Goal: Information Seeking & Learning: Learn about a topic

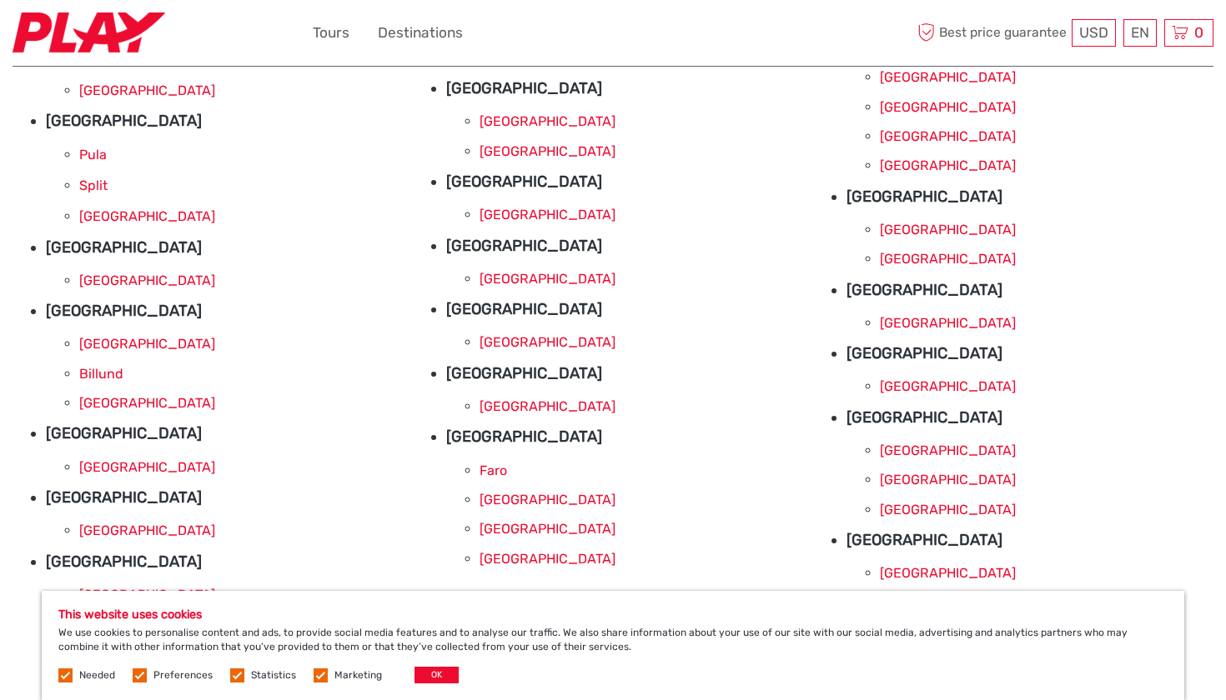
scroll to position [286, 0]
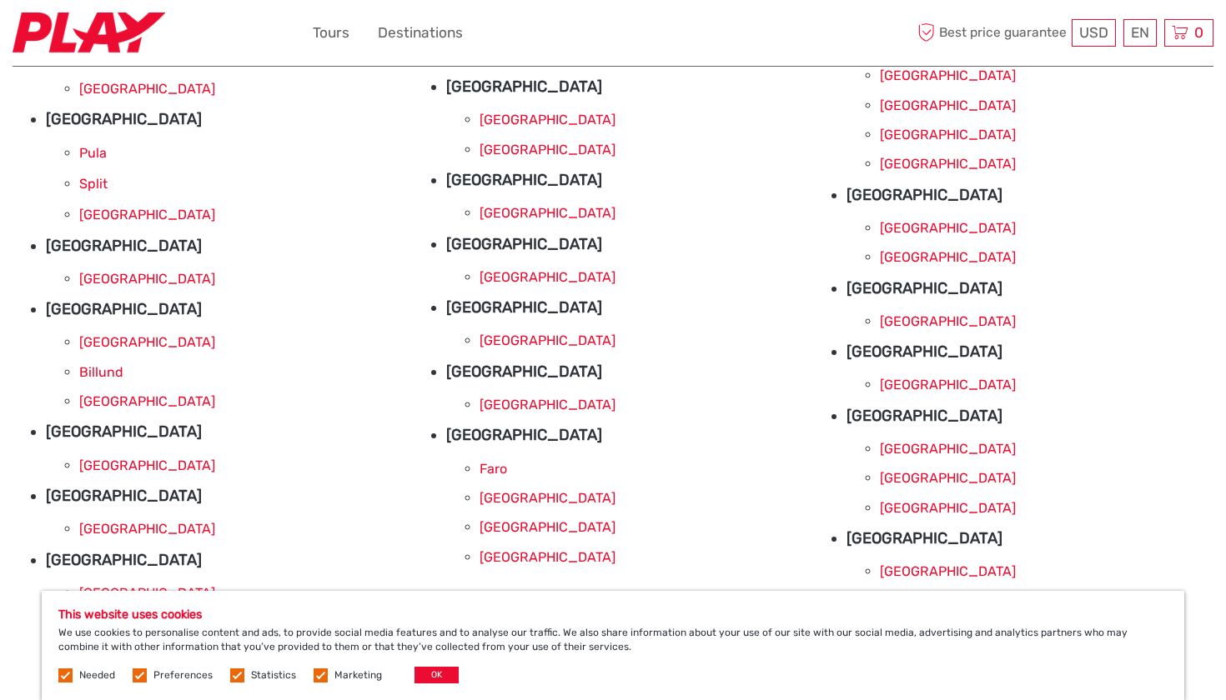
click at [920, 478] on link "[GEOGRAPHIC_DATA]" at bounding box center [948, 478] width 136 height 16
click at [99, 278] on link "[GEOGRAPHIC_DATA]" at bounding box center [147, 279] width 136 height 16
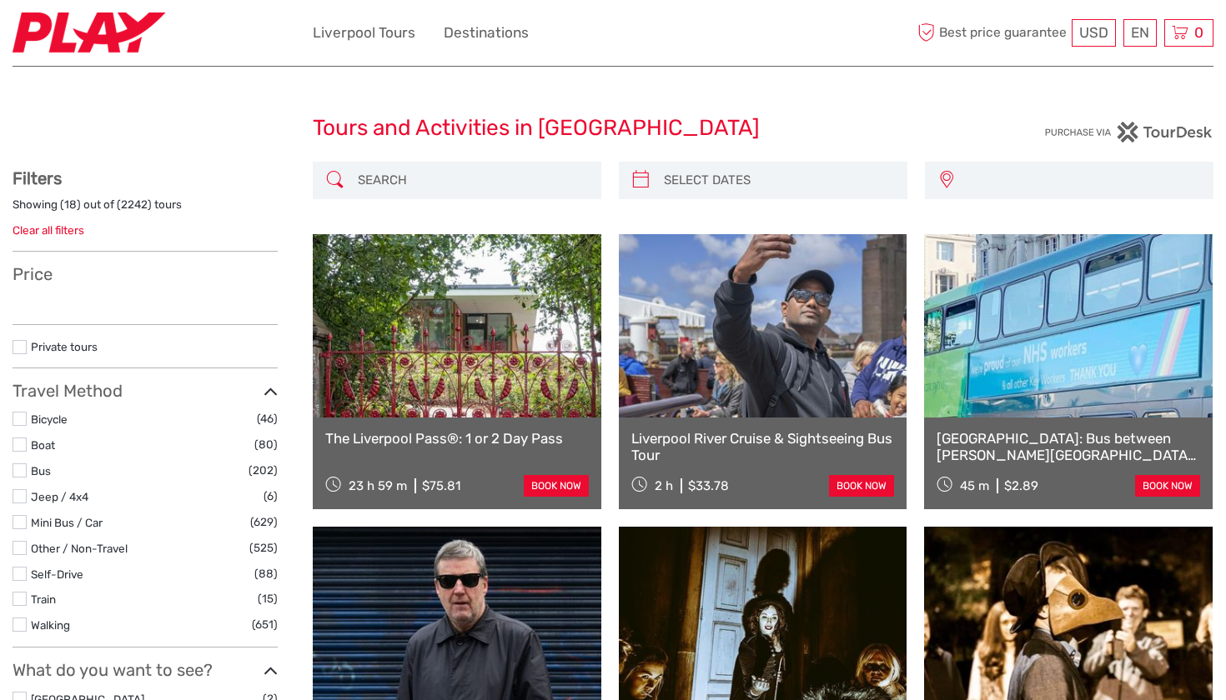
select select
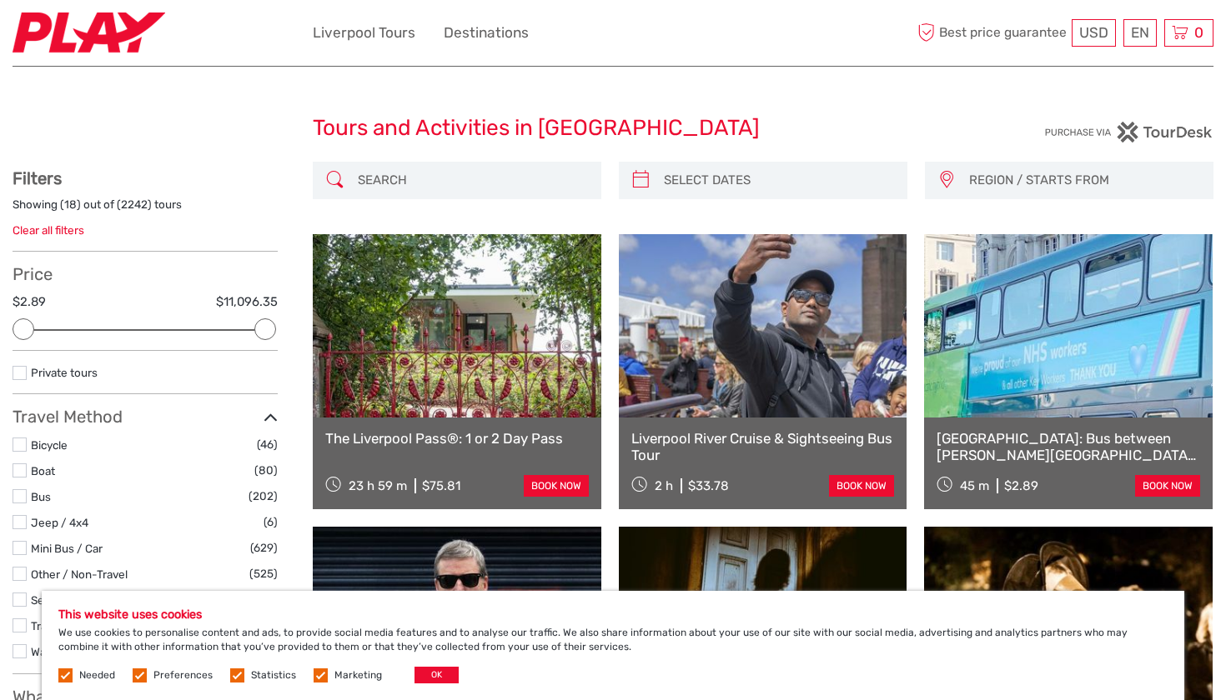
click at [134, 676] on label at bounding box center [140, 676] width 14 height 14
click at [0, 0] on input "checkbox" at bounding box center [0, 0] width 0 height 0
click at [230, 675] on label at bounding box center [237, 676] width 14 height 14
click at [0, 0] on input "checkbox" at bounding box center [0, 0] width 0 height 0
click at [320, 671] on label at bounding box center [321, 676] width 14 height 14
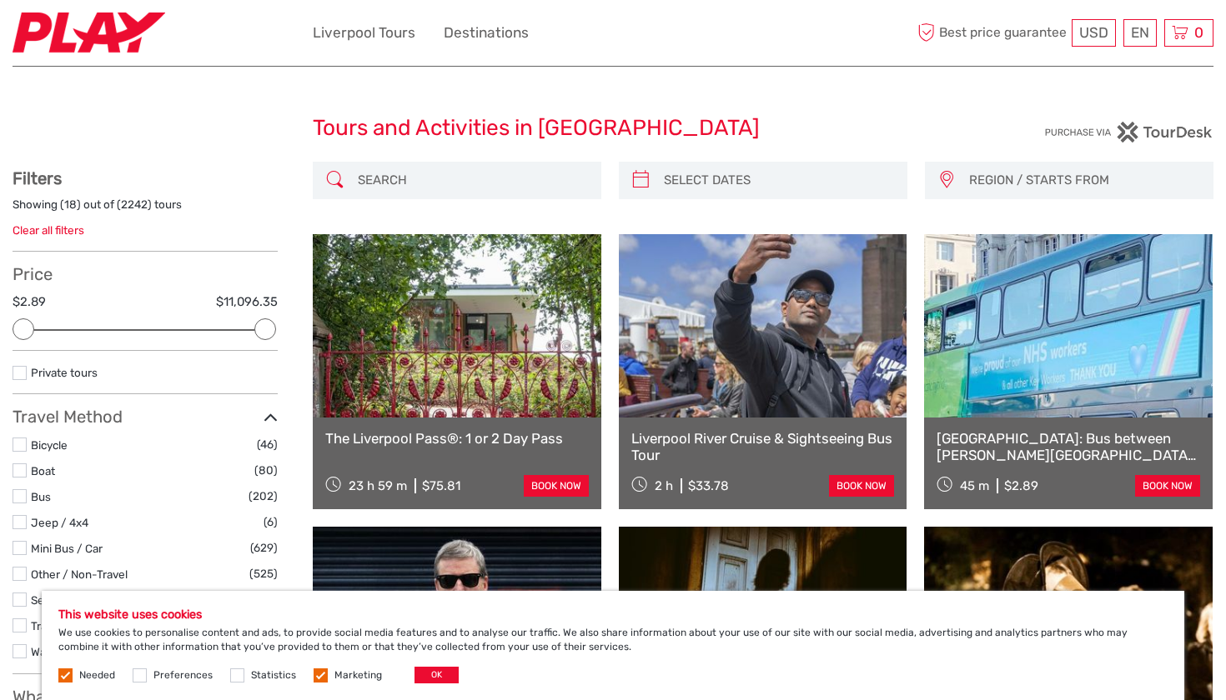
click at [0, 0] on input "checkbox" at bounding box center [0, 0] width 0 height 0
click at [439, 671] on button "OK" at bounding box center [436, 675] width 44 height 17
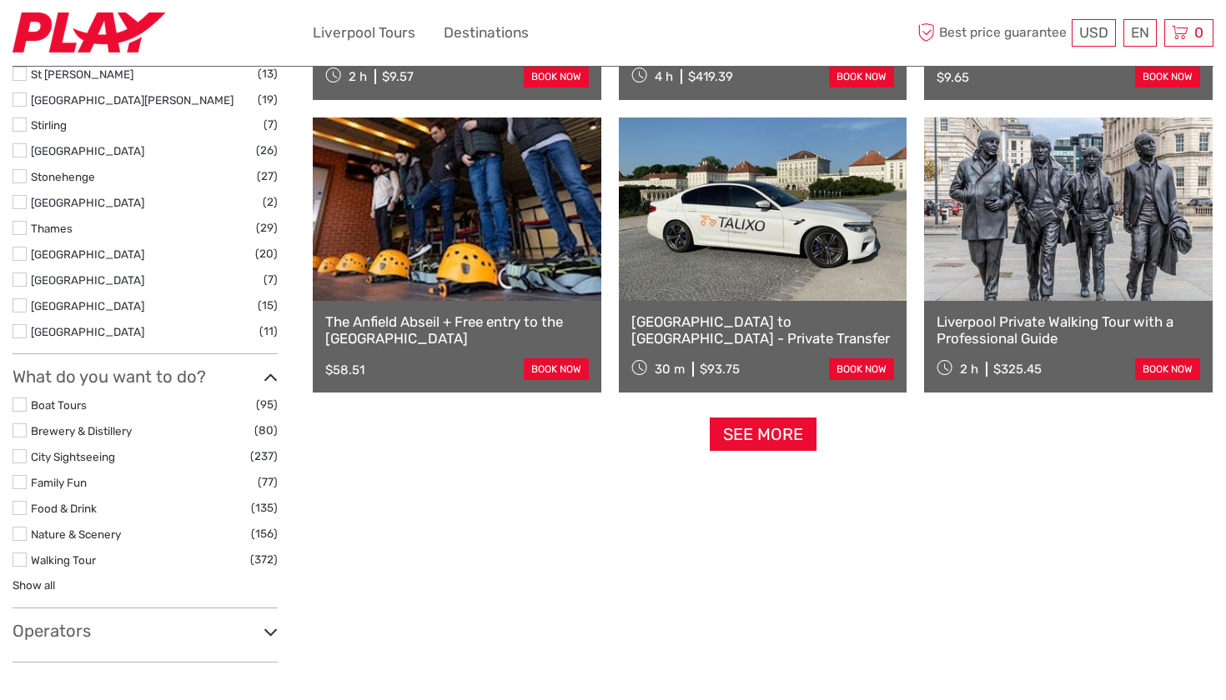
scroll to position [1592, 0]
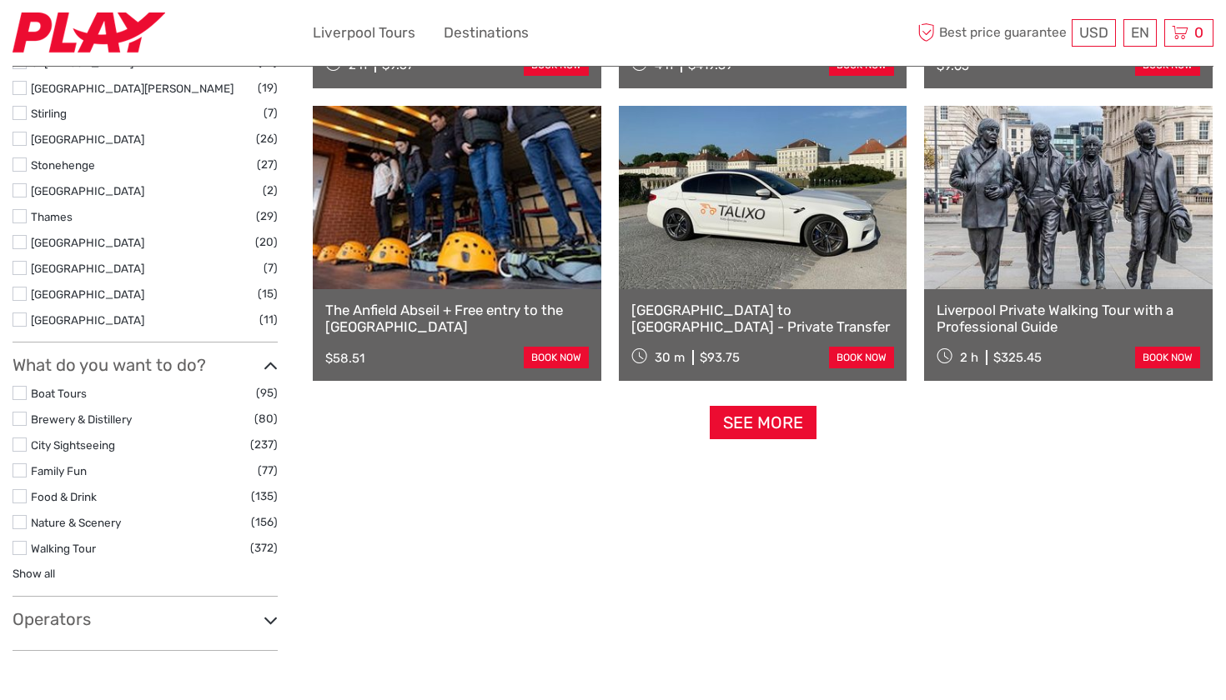
click at [728, 431] on link "See more" at bounding box center [763, 423] width 107 height 34
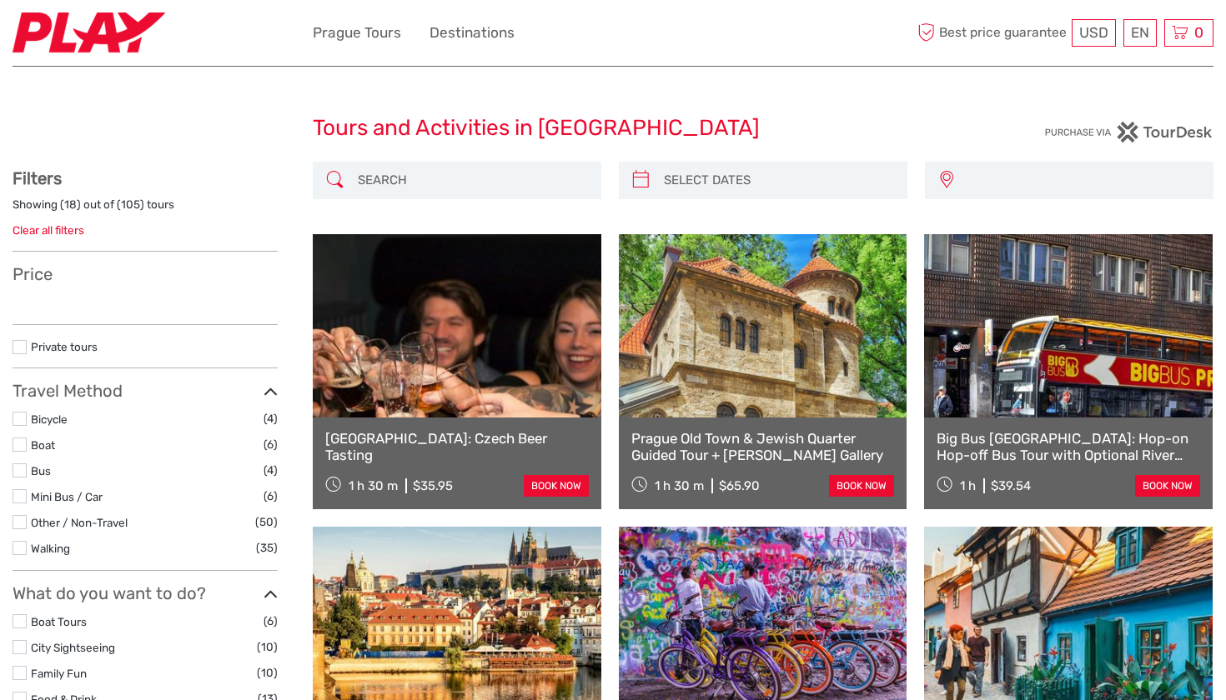
select select
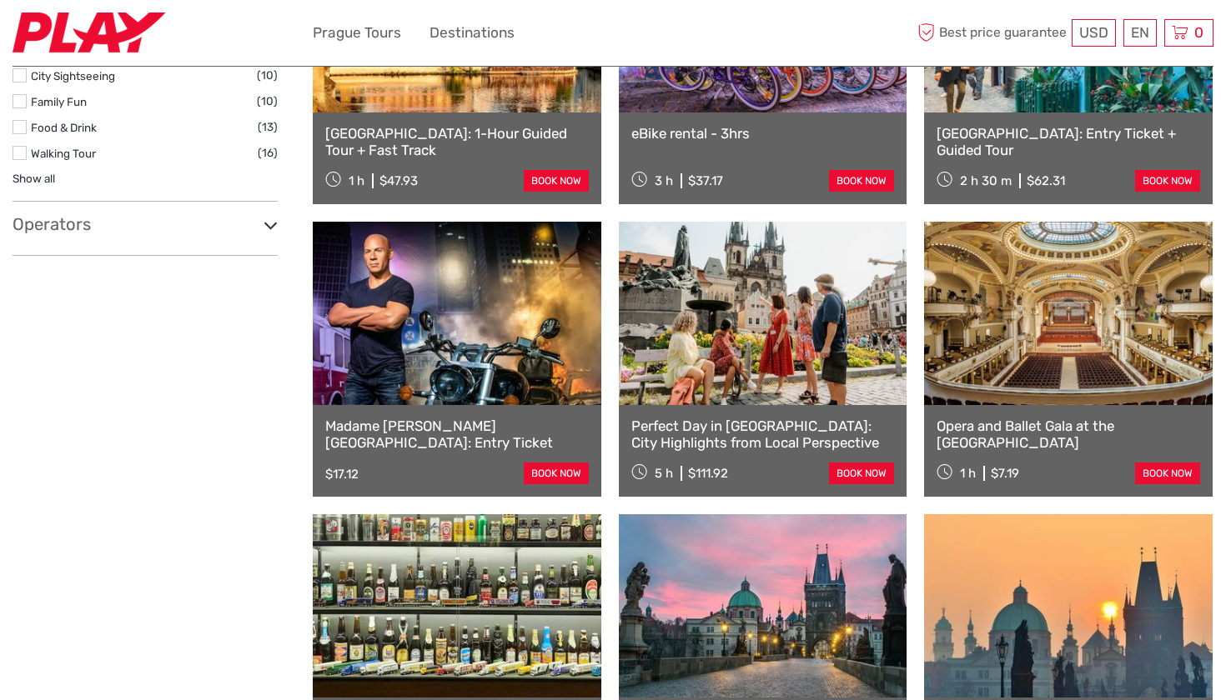
scroll to position [598, 0]
click at [1034, 346] on link at bounding box center [1068, 313] width 289 height 183
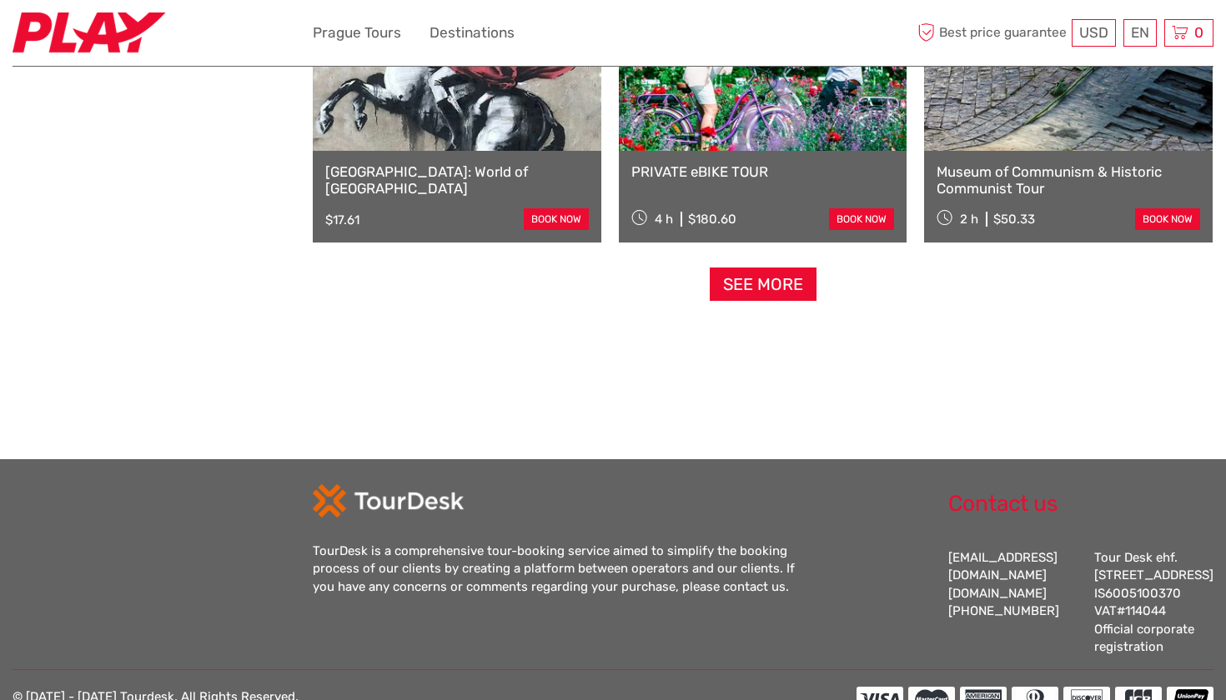
scroll to position [1737, 0]
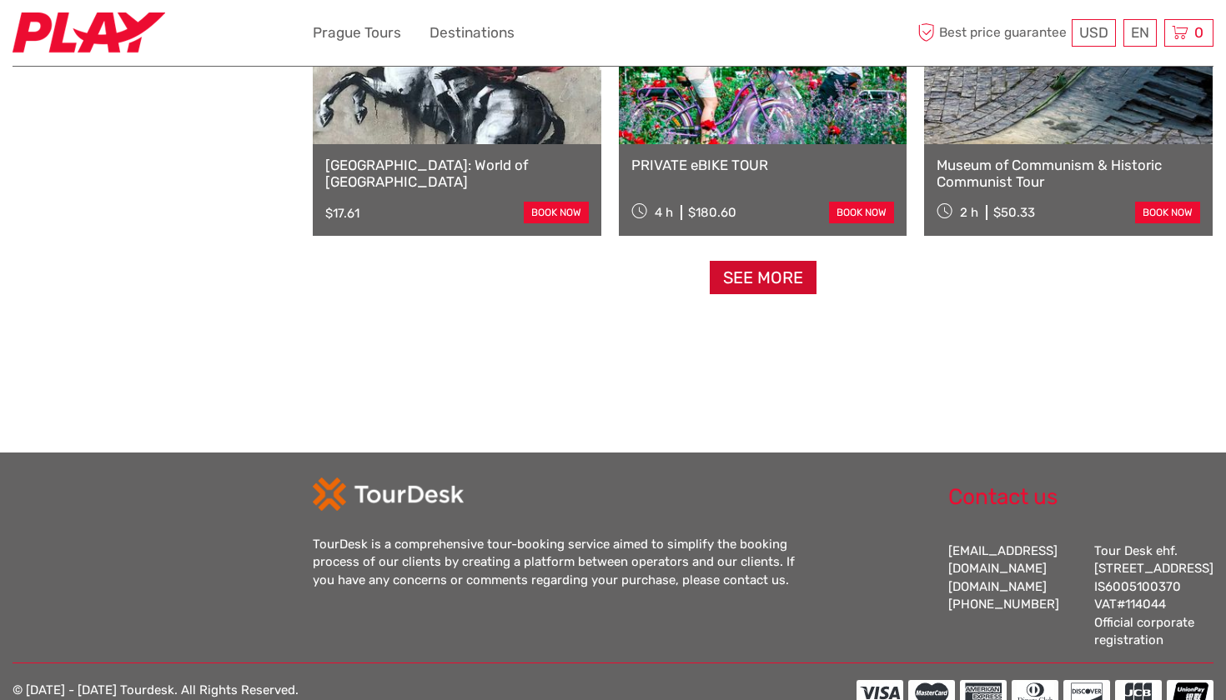
click at [731, 272] on link "See more" at bounding box center [763, 278] width 107 height 34
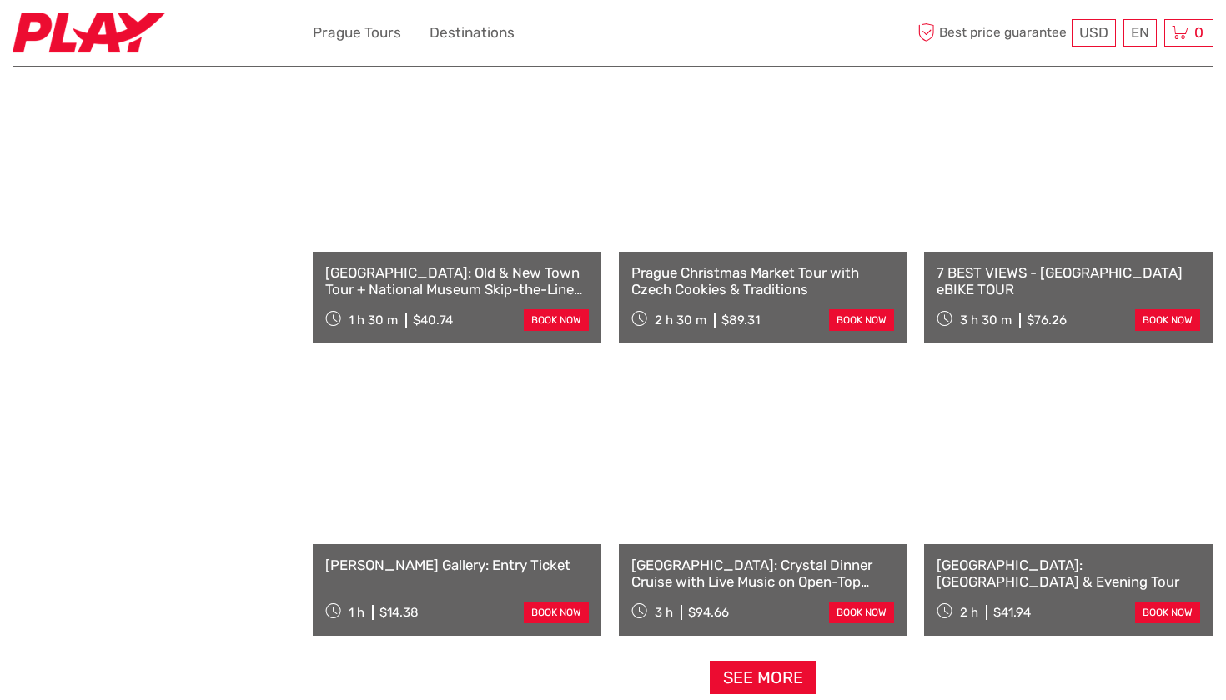
scroll to position [3093, 0]
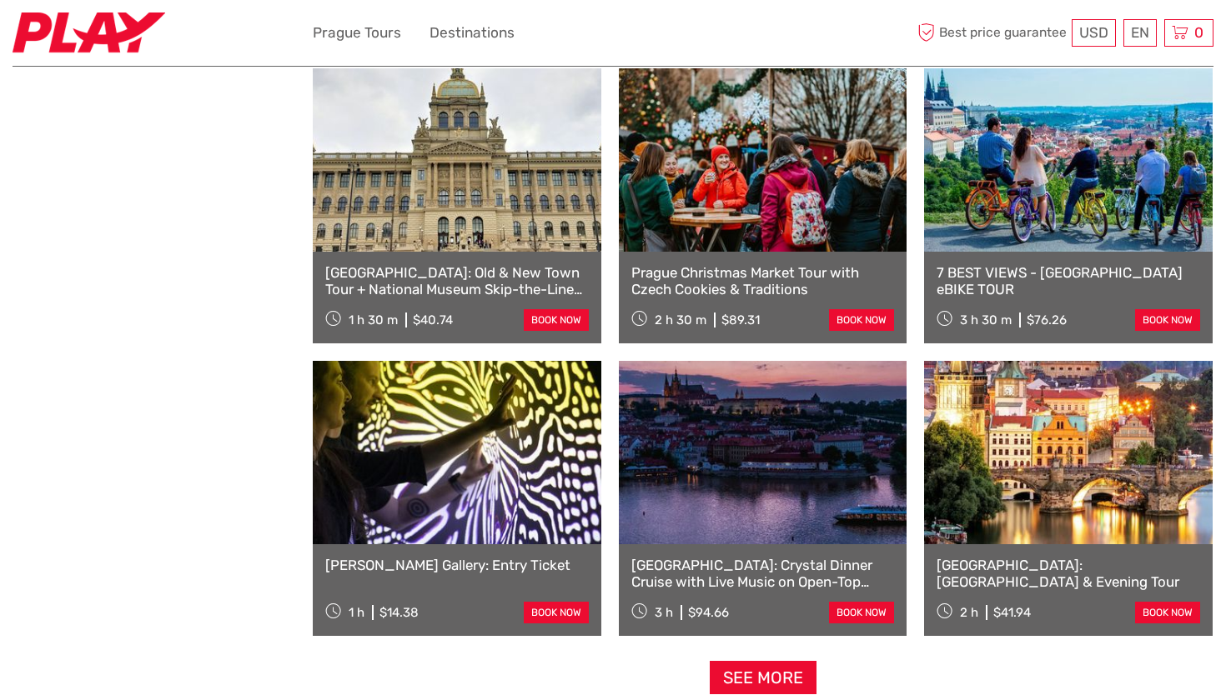
click at [786, 464] on link at bounding box center [763, 452] width 289 height 183
click at [1035, 429] on link at bounding box center [1068, 452] width 289 height 183
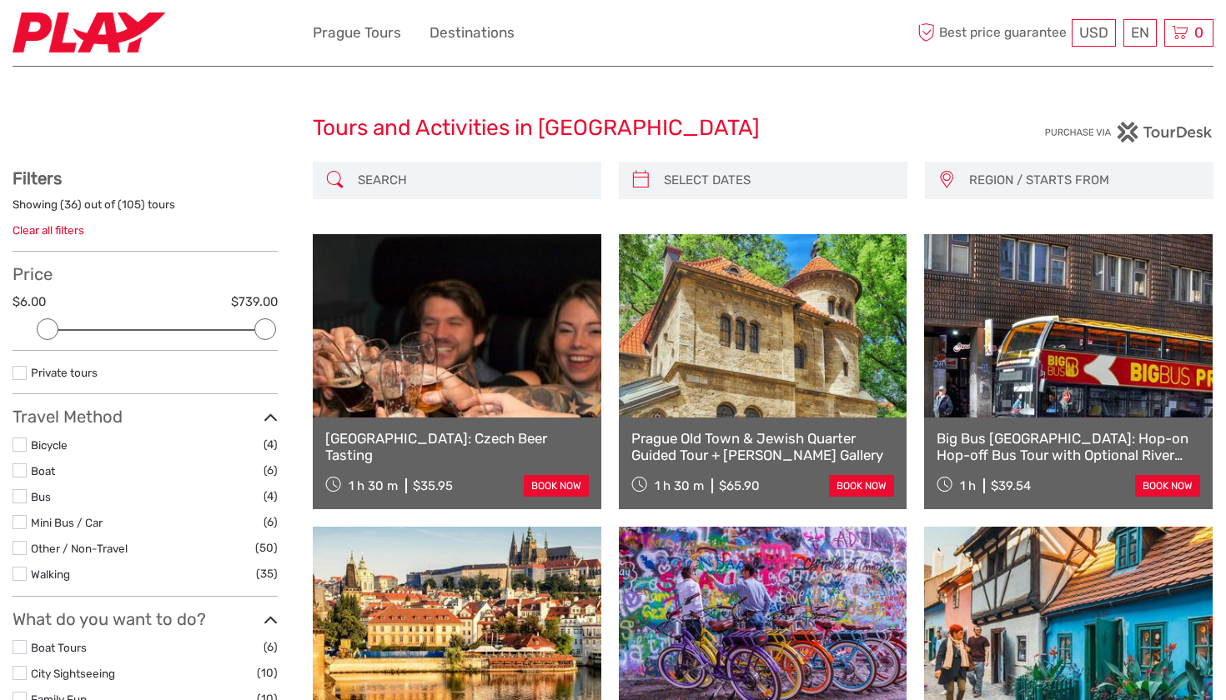
scroll to position [1737, 0]
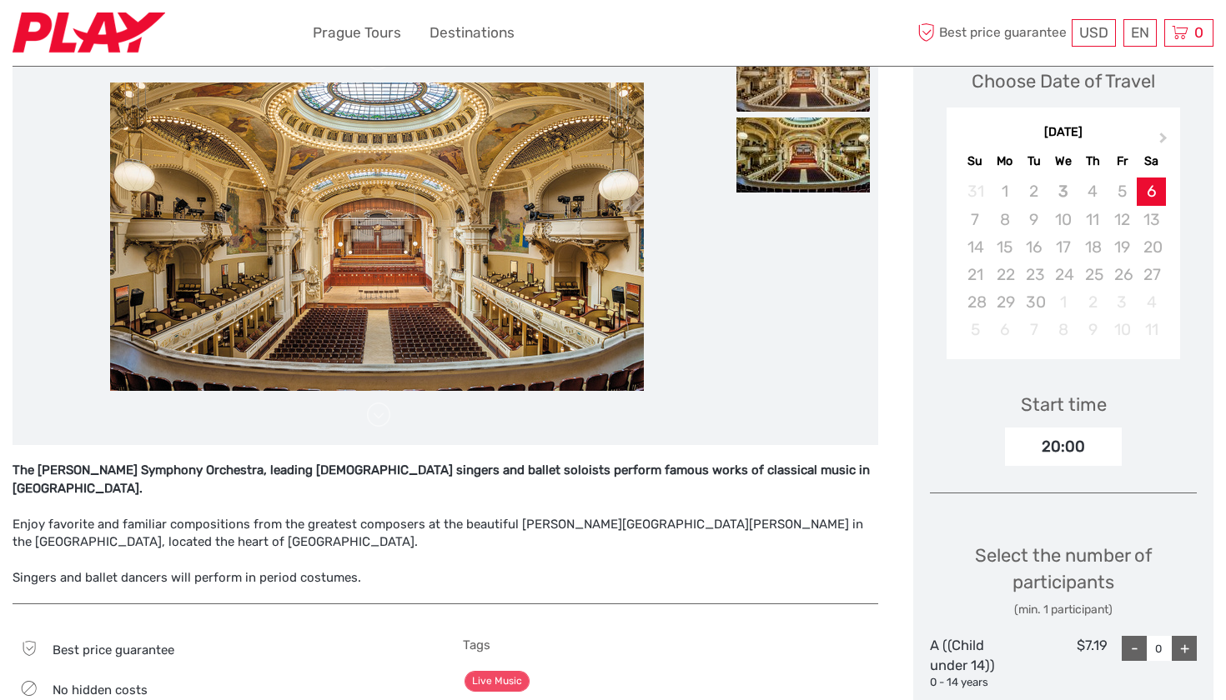
scroll to position [297, 0]
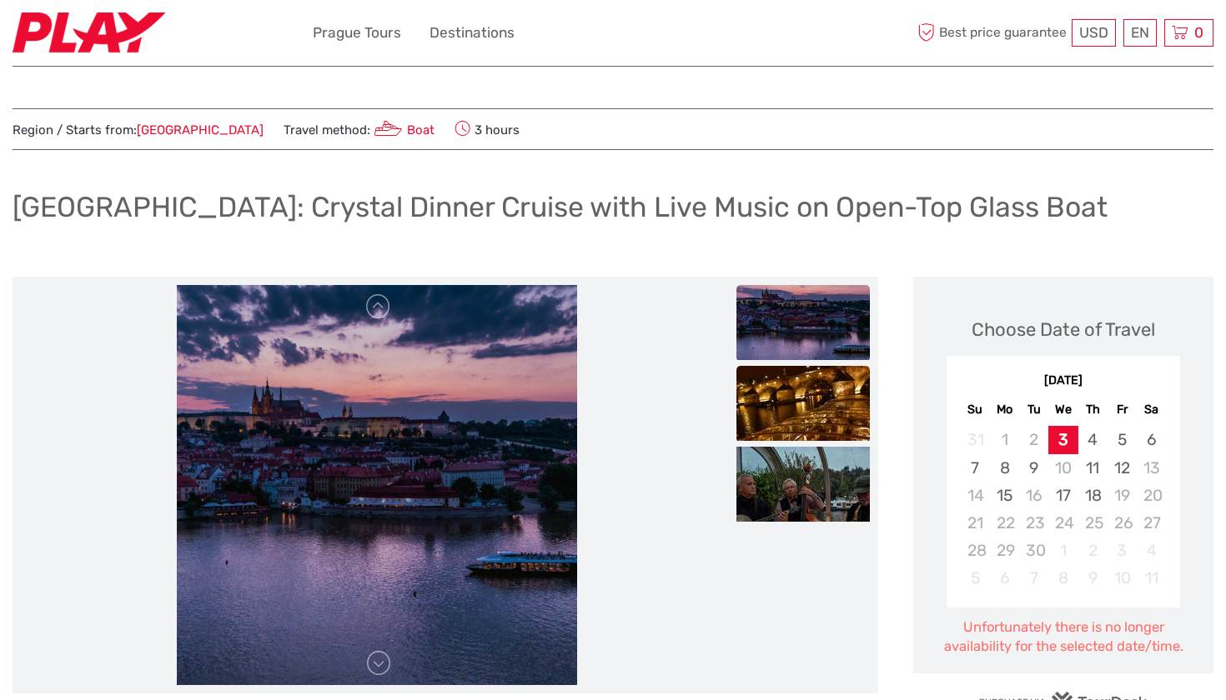
click at [796, 404] on img at bounding box center [802, 403] width 133 height 75
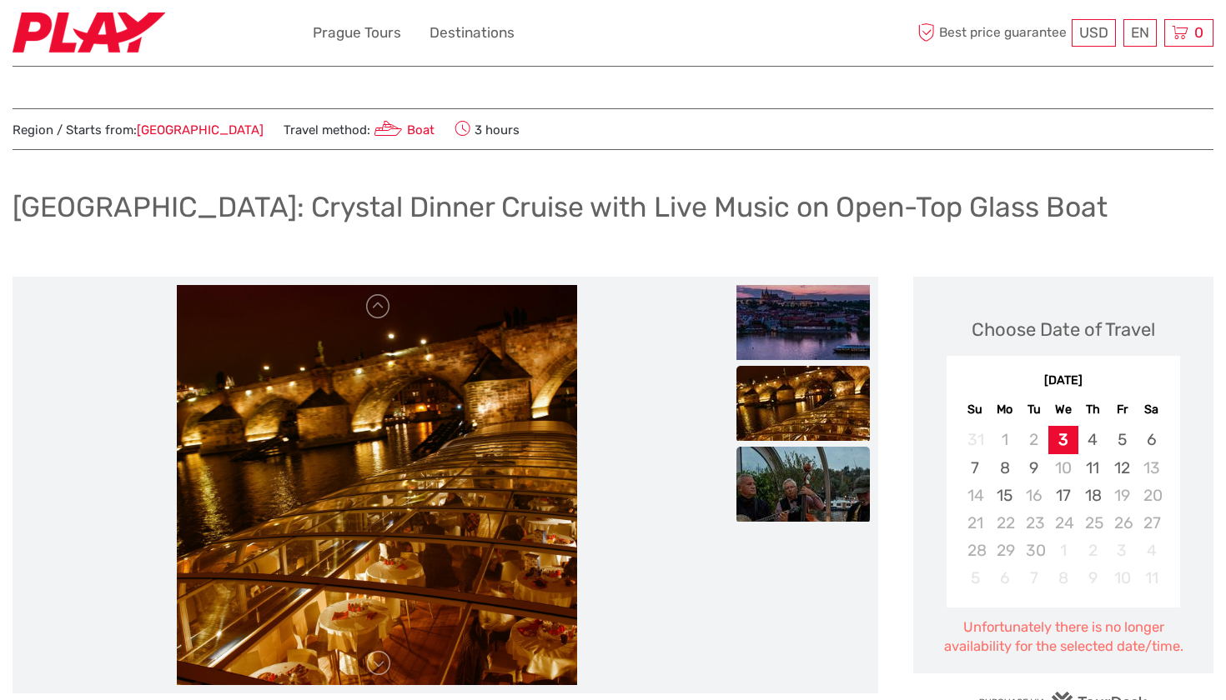
click at [800, 470] on img at bounding box center [802, 484] width 133 height 75
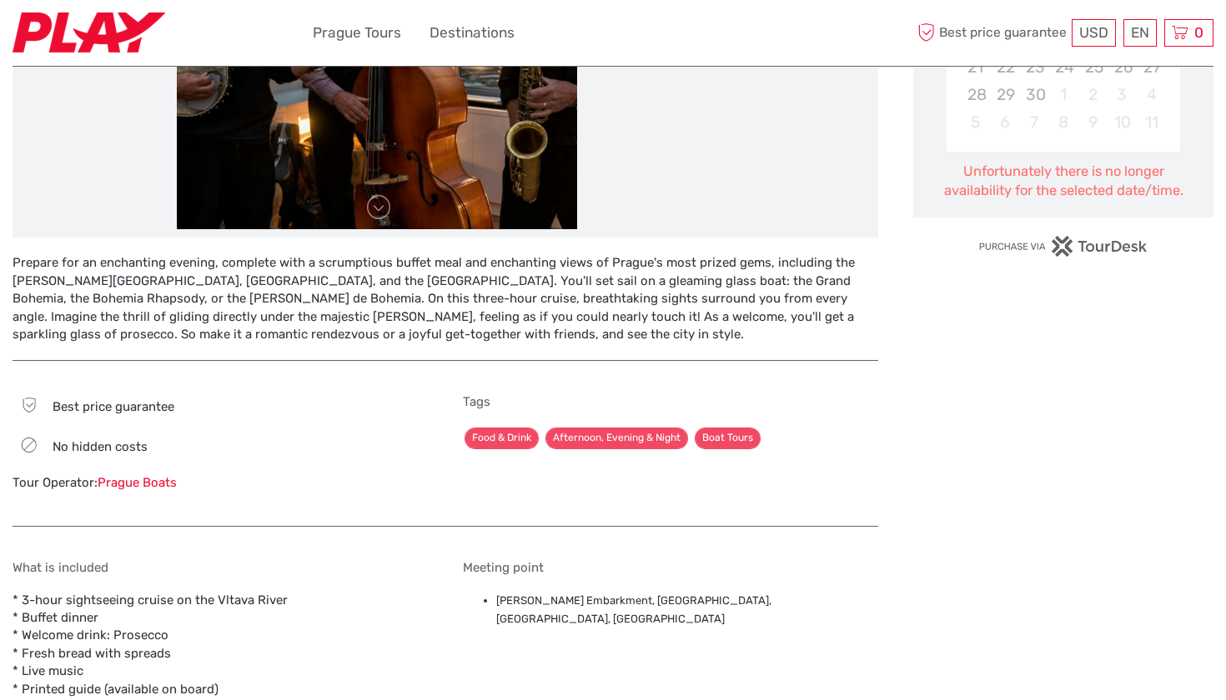
scroll to position [449, 0]
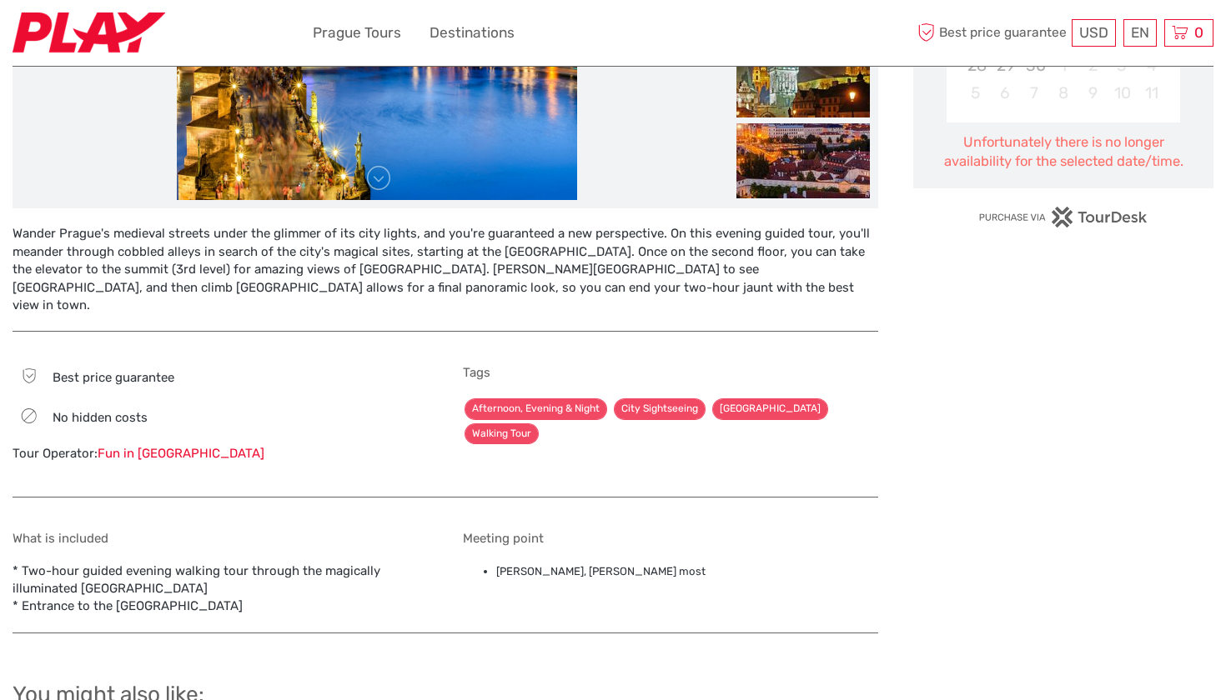
scroll to position [485, 0]
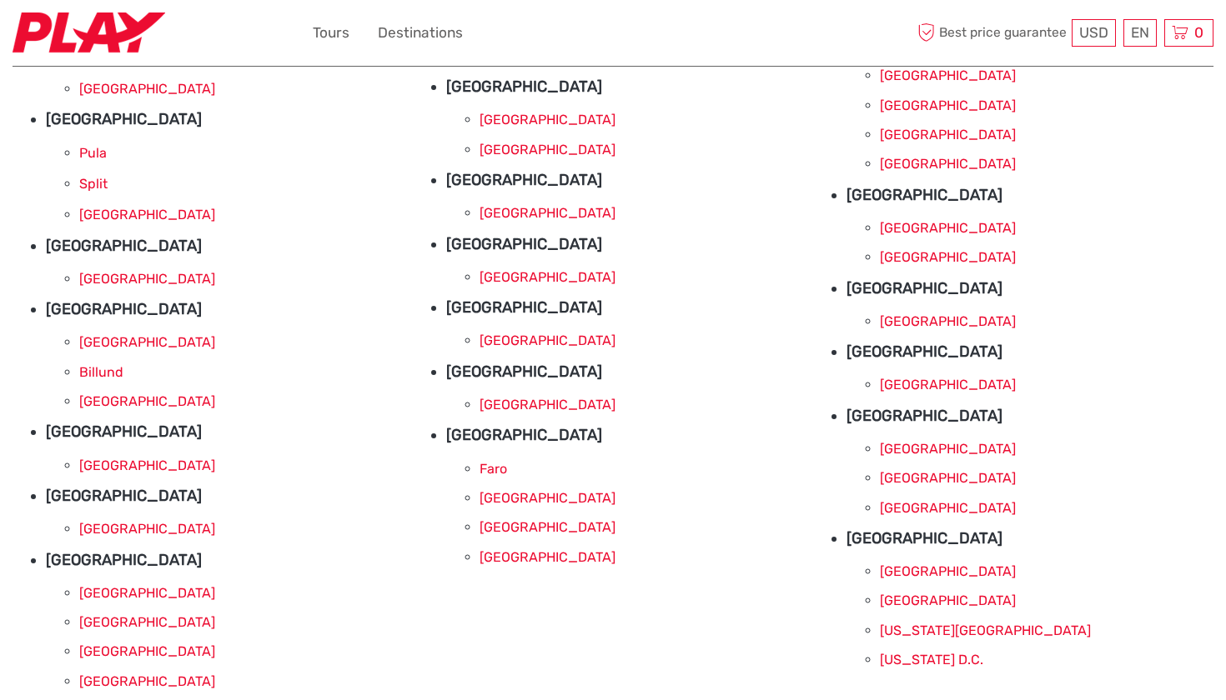
click at [499, 280] on link "Marrakech" at bounding box center [547, 277] width 136 height 16
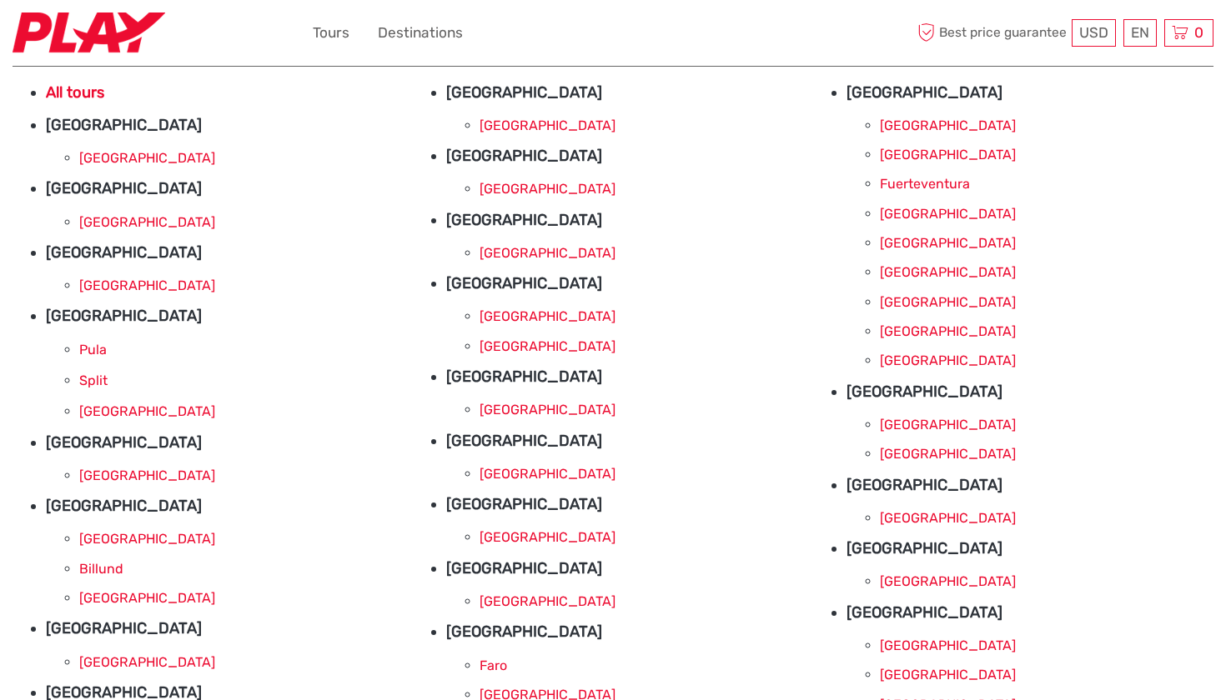
scroll to position [88, 0]
click at [499, 128] on link "Athens" at bounding box center [547, 126] width 136 height 16
click at [498, 253] on link "Dublin" at bounding box center [547, 254] width 136 height 16
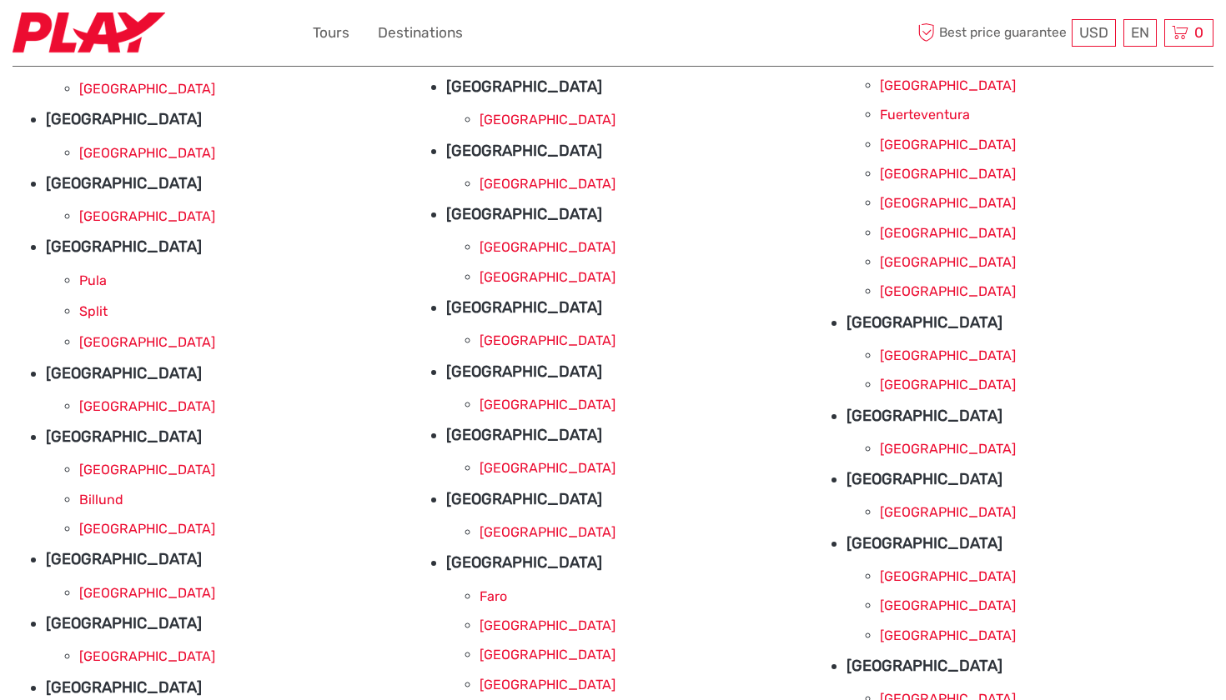
scroll to position [159, 0]
click at [497, 118] on link "Reykjavik" at bounding box center [547, 119] width 136 height 16
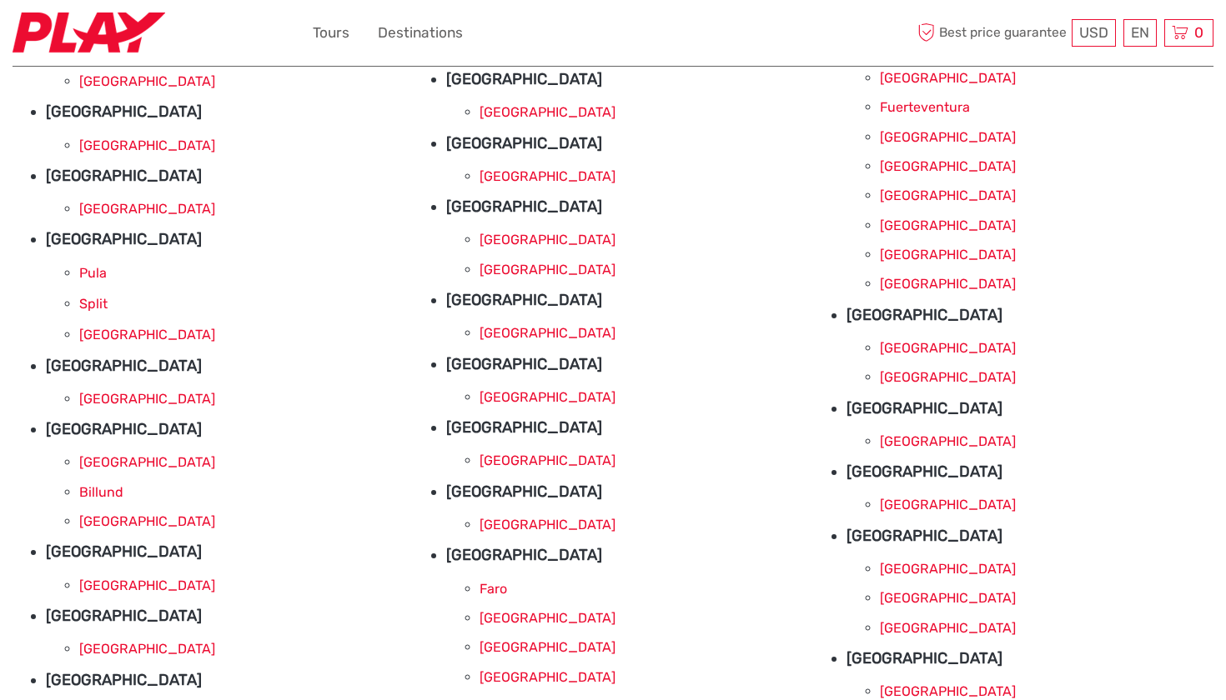
scroll to position [165, 0]
click at [907, 567] on link "Cardiff" at bounding box center [948, 570] width 136 height 16
click at [911, 624] on link "London" at bounding box center [948, 629] width 136 height 16
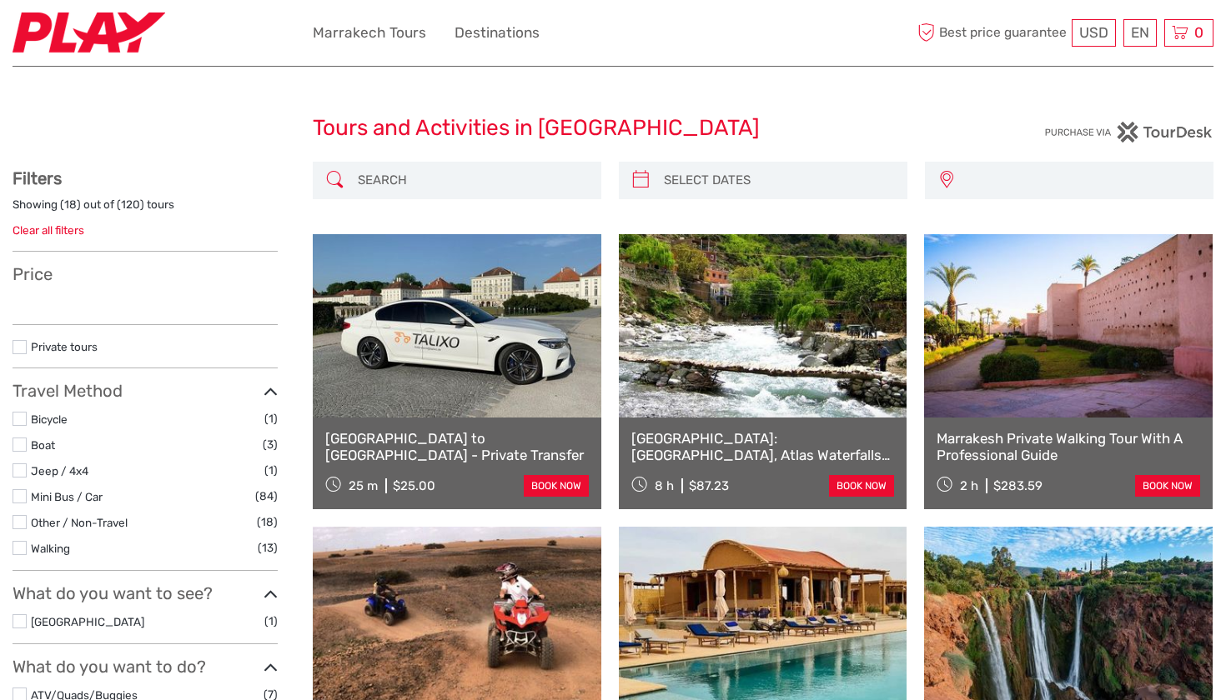
select select
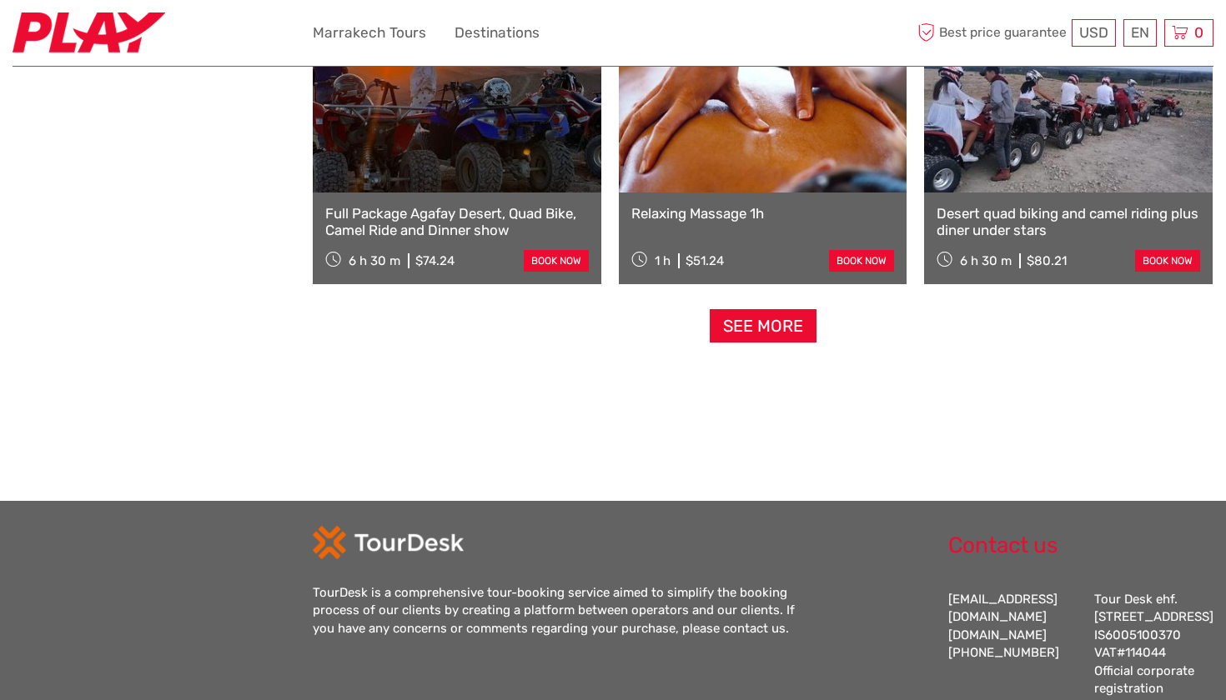
scroll to position [1723, 0]
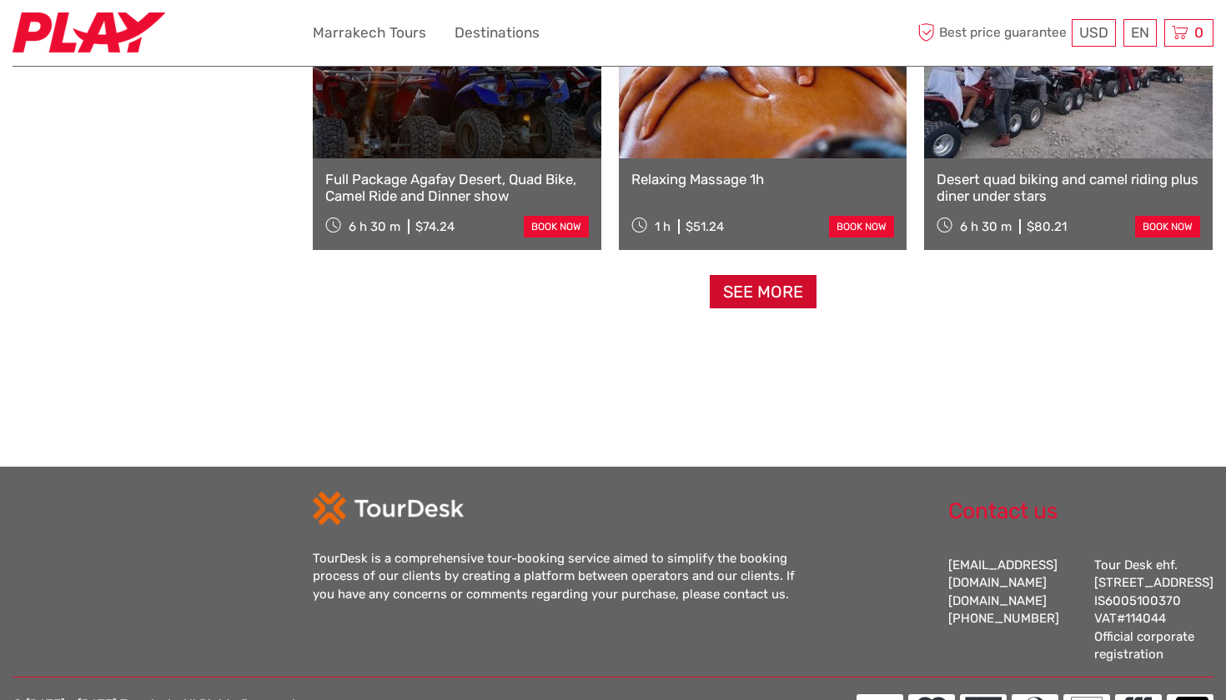
click at [787, 294] on link "See more" at bounding box center [763, 292] width 107 height 34
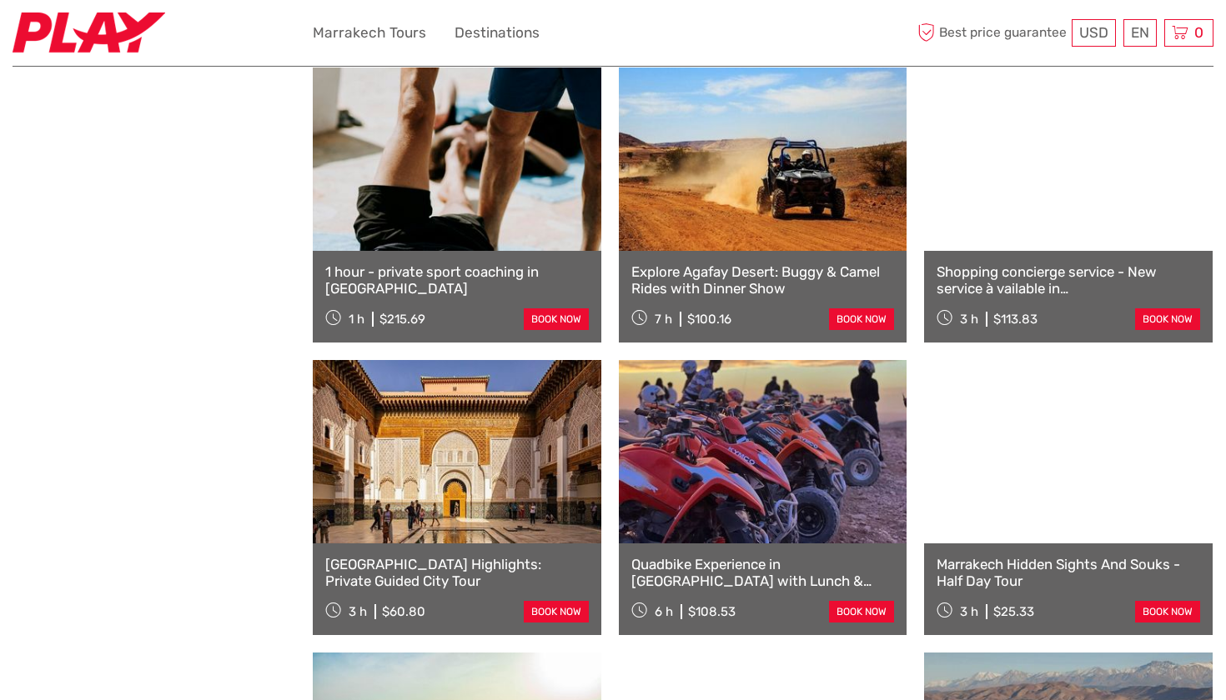
scroll to position [1928, 0]
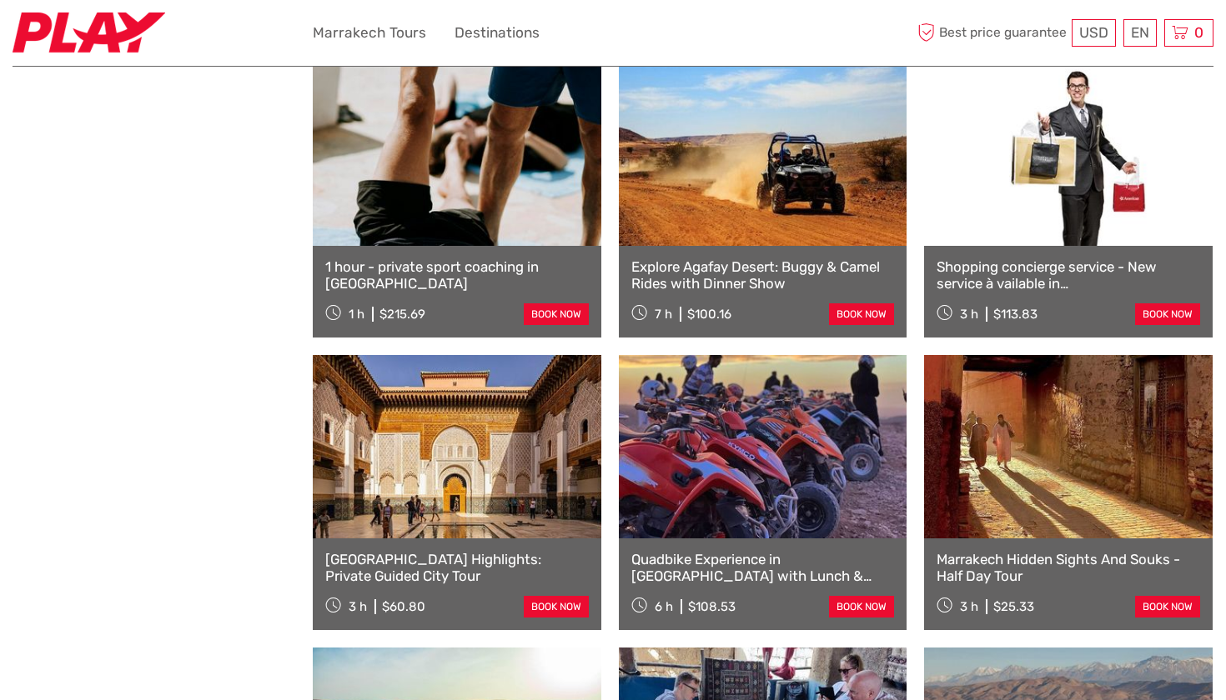
click at [1007, 232] on link at bounding box center [1068, 154] width 289 height 183
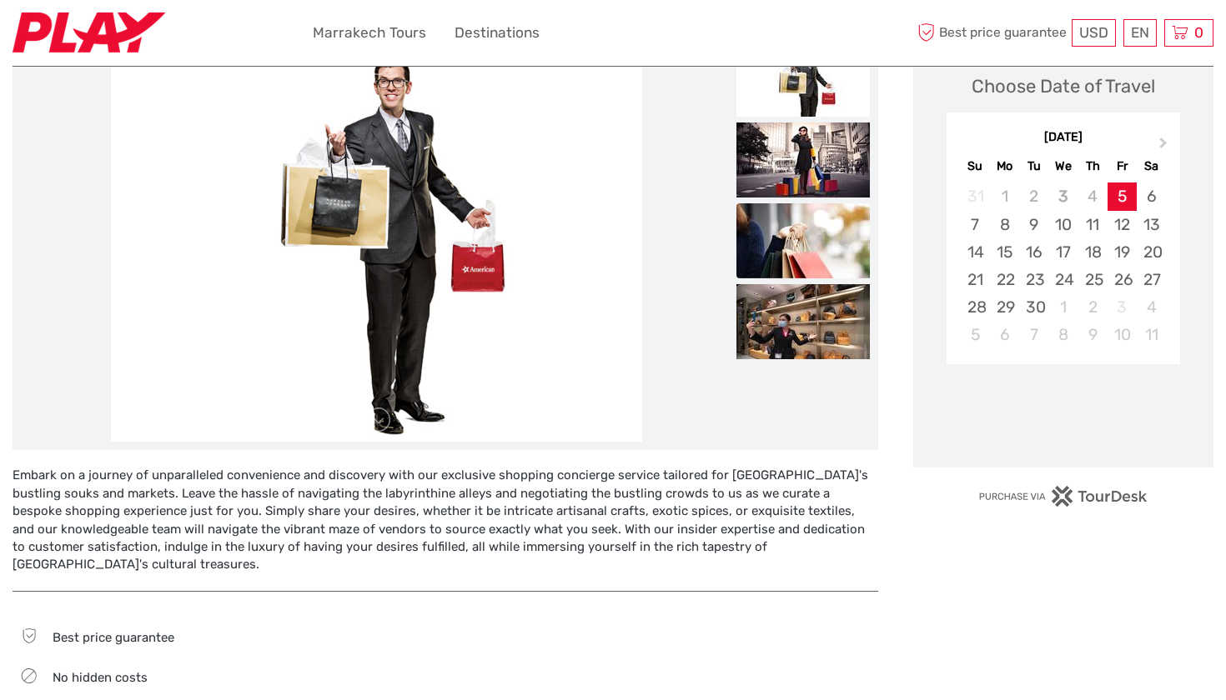
scroll to position [253, 0]
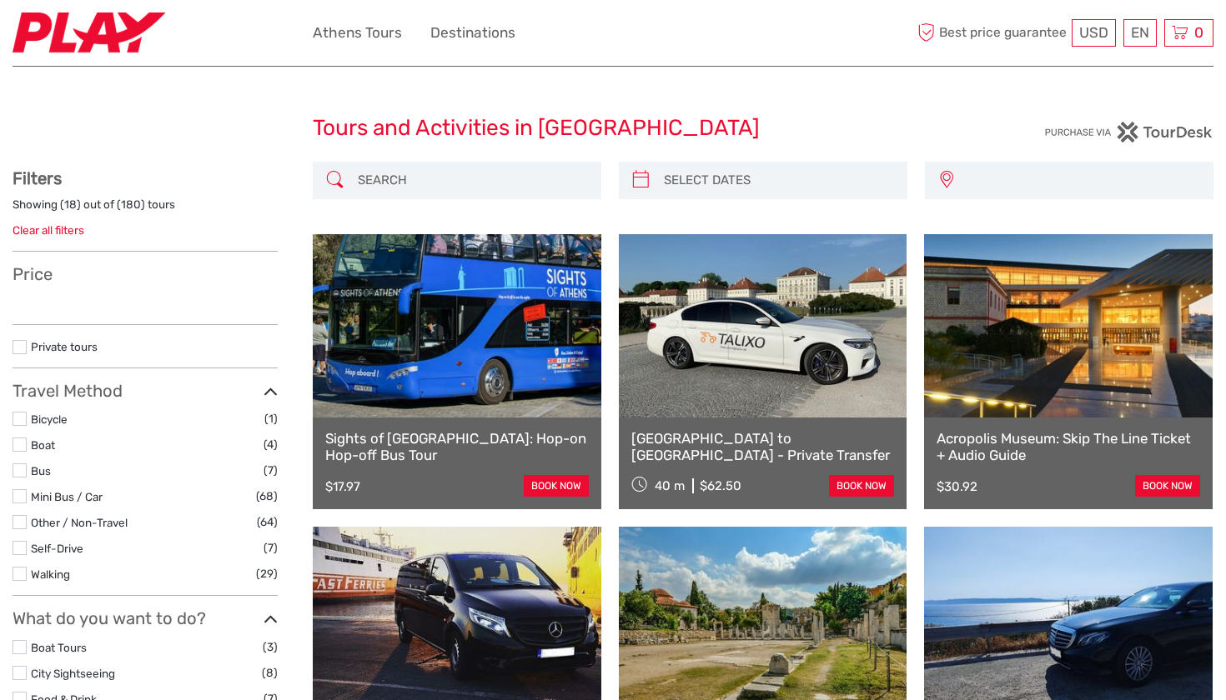
select select
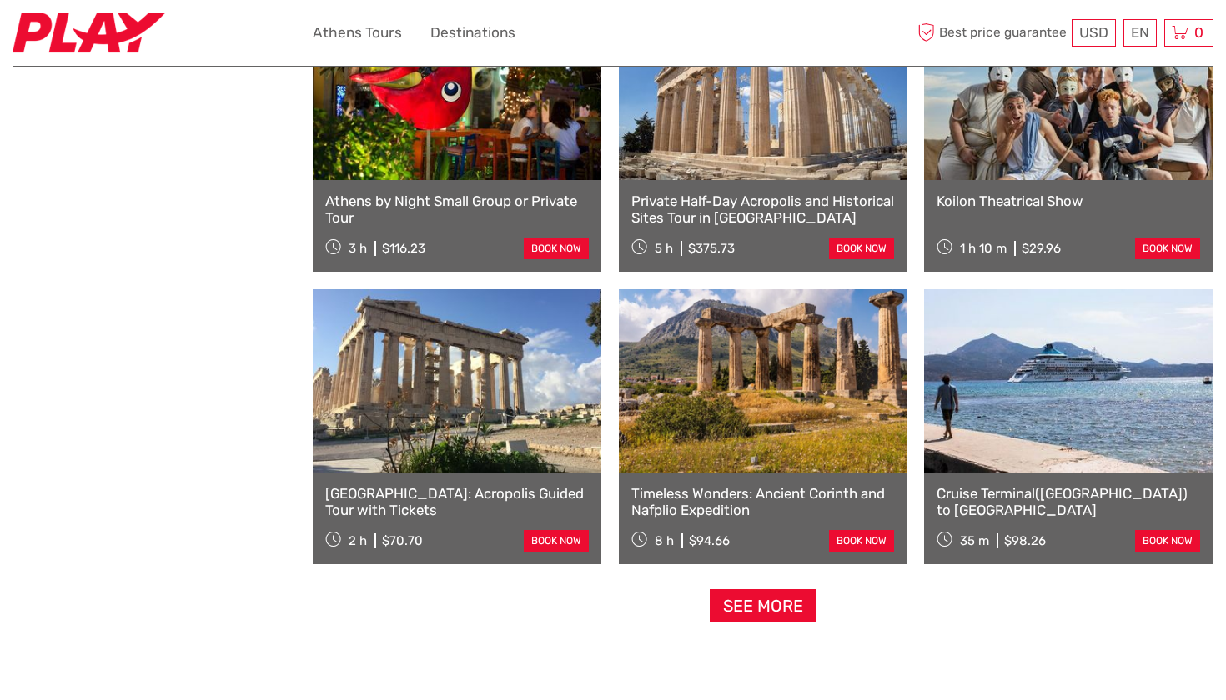
scroll to position [1412, 0]
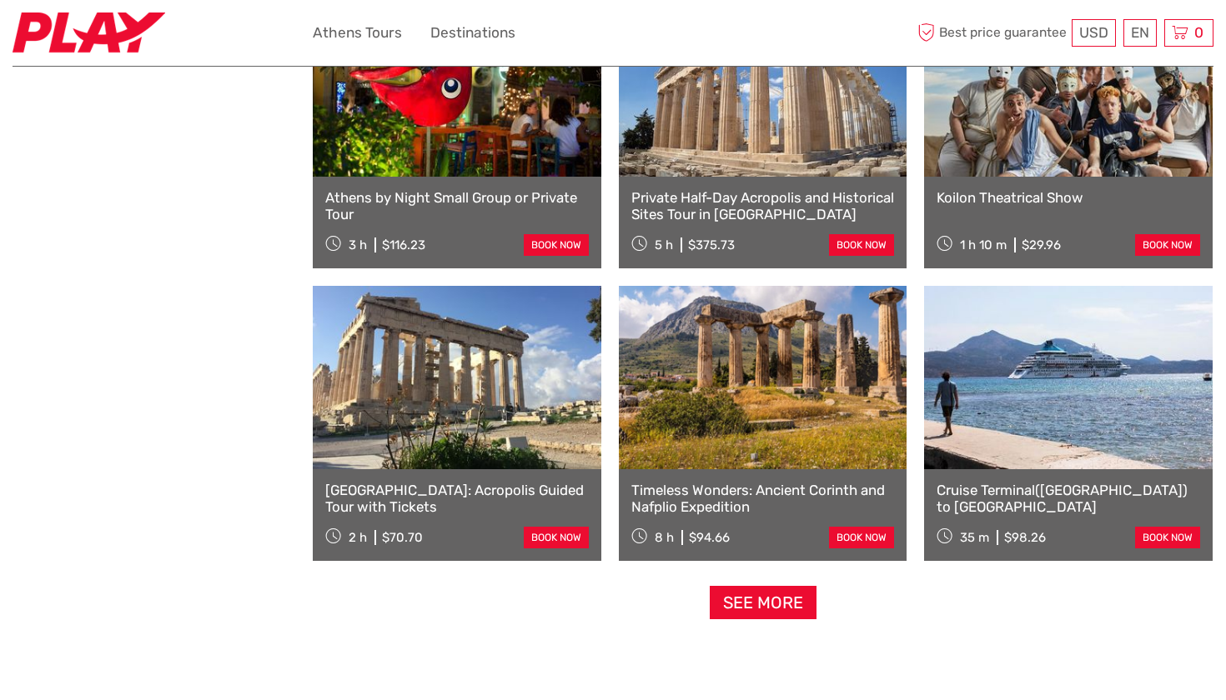
click at [1008, 455] on link at bounding box center [1068, 377] width 289 height 183
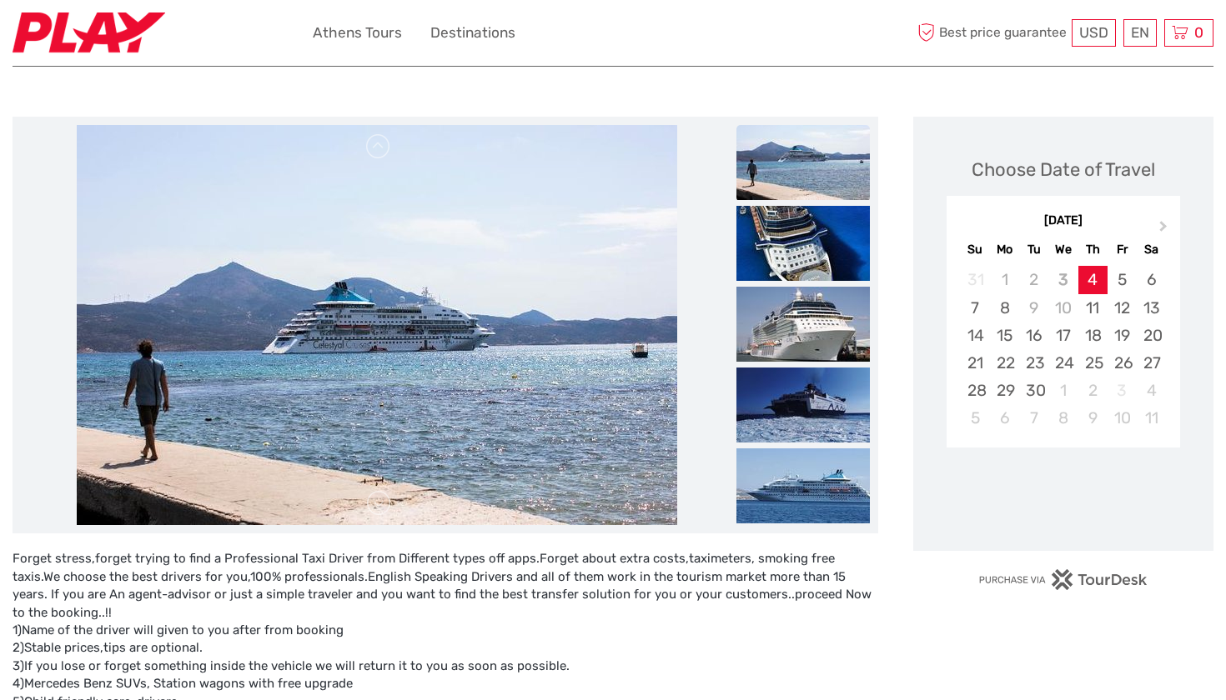
scroll to position [161, 0]
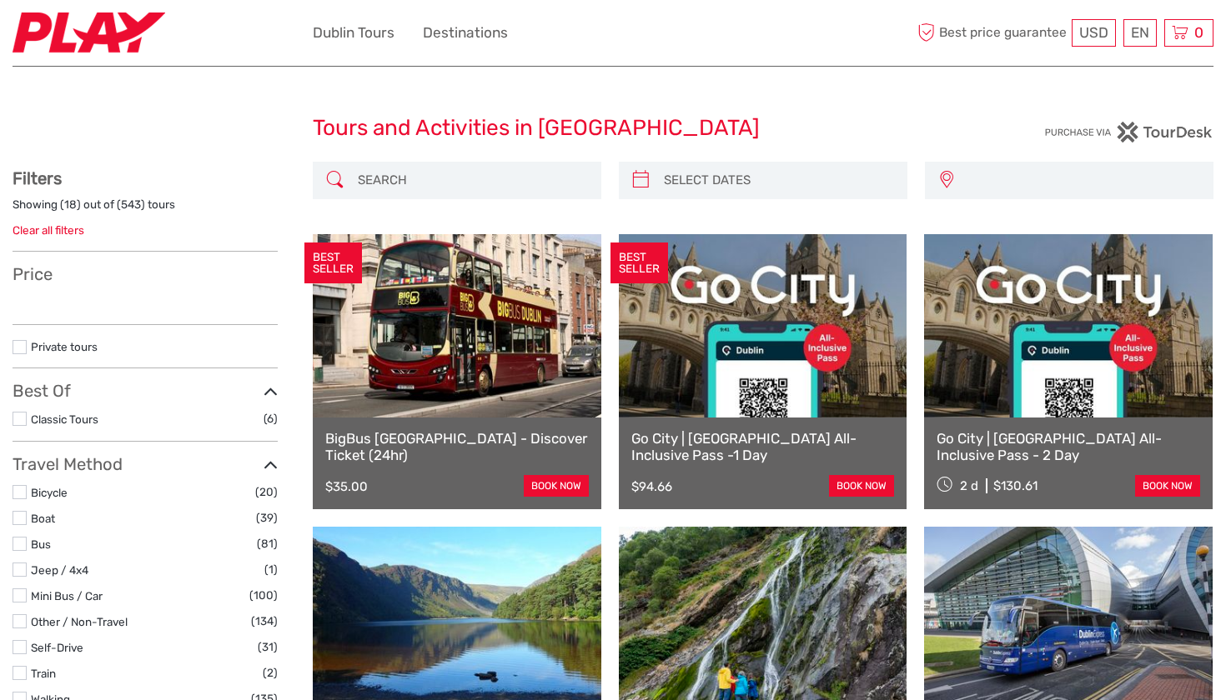
select select
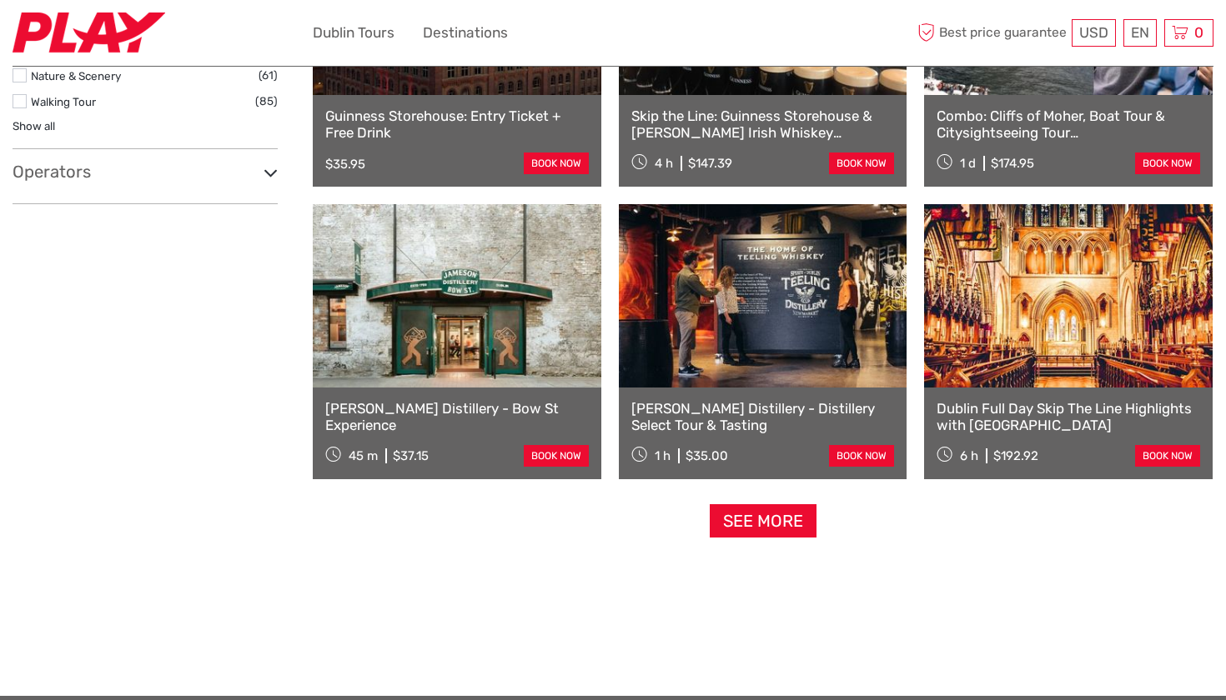
scroll to position [1496, 0]
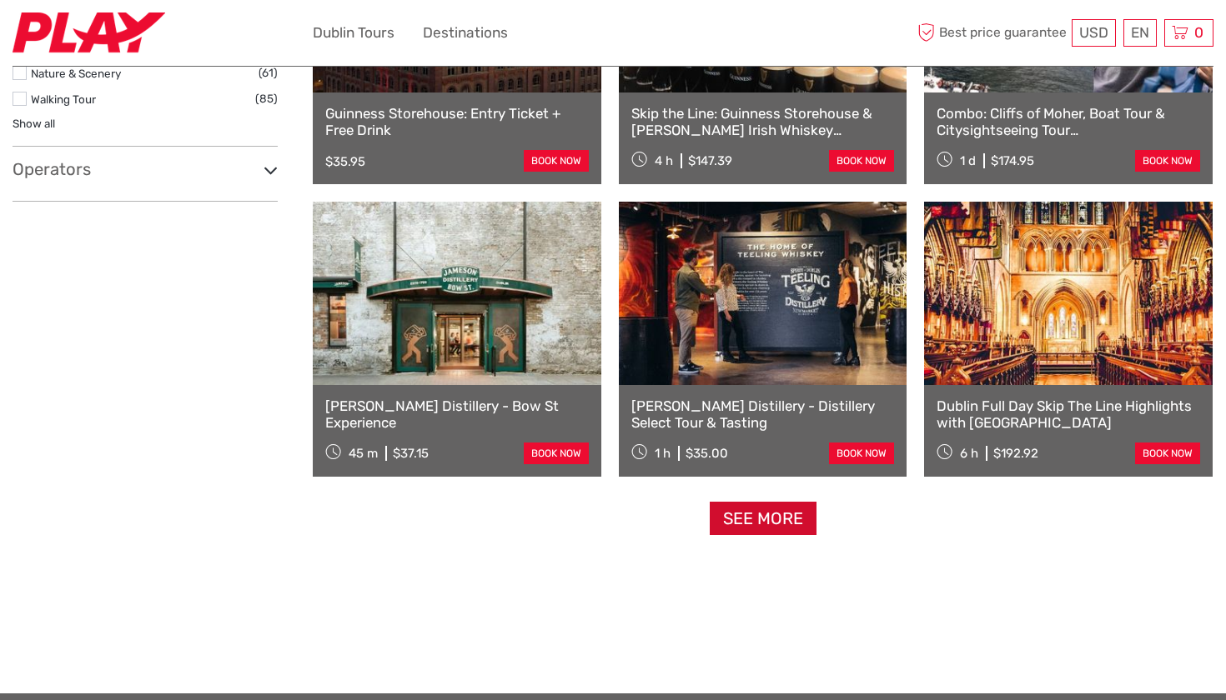
click at [761, 519] on link "See more" at bounding box center [763, 519] width 107 height 34
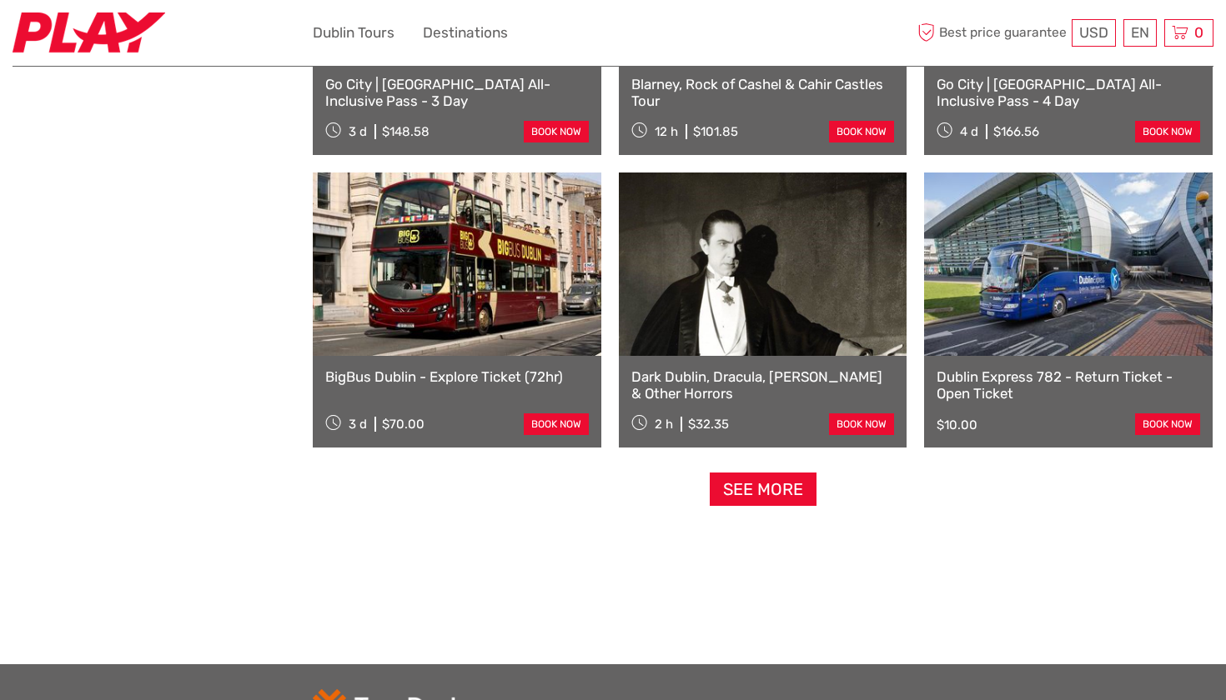
scroll to position [3282, 0]
click at [752, 487] on link "See more" at bounding box center [763, 489] width 107 height 34
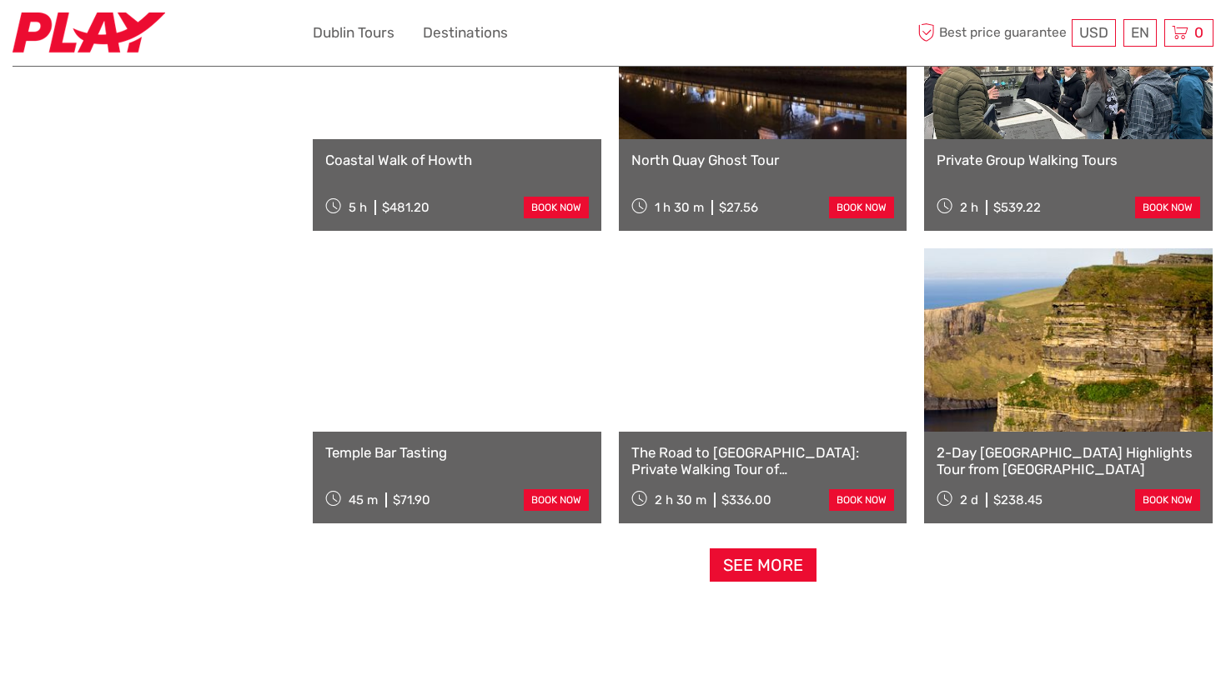
scroll to position [4964, 0]
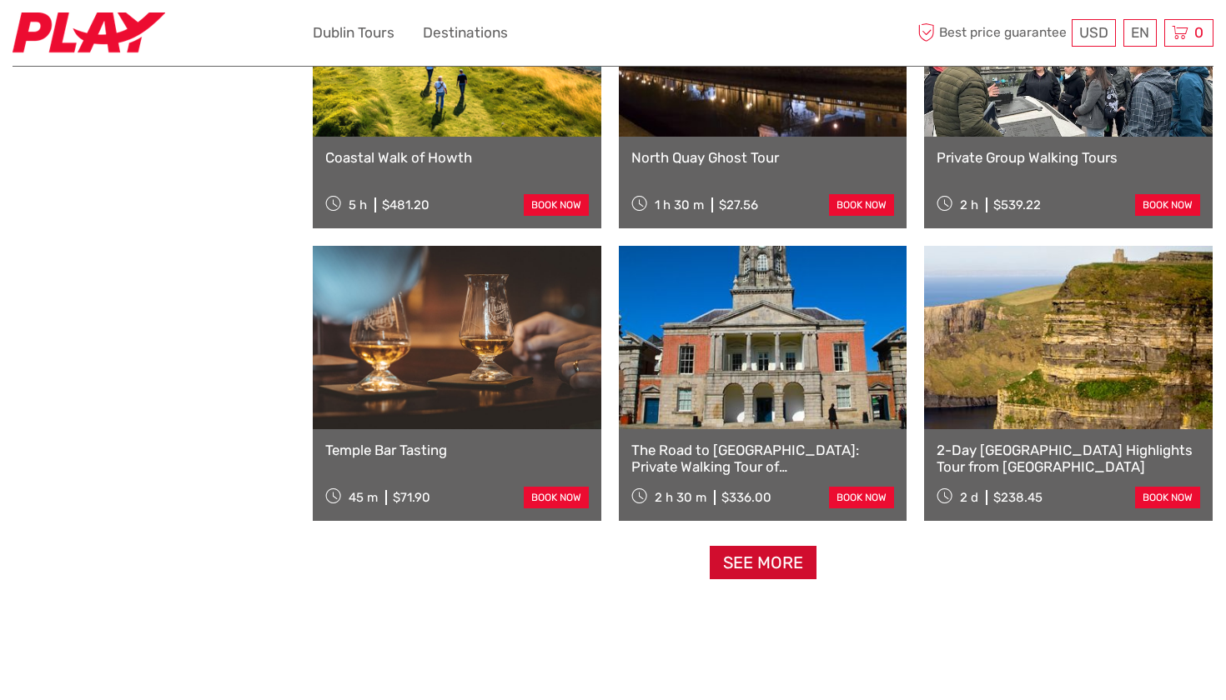
click at [750, 560] on link "See more" at bounding box center [763, 563] width 107 height 34
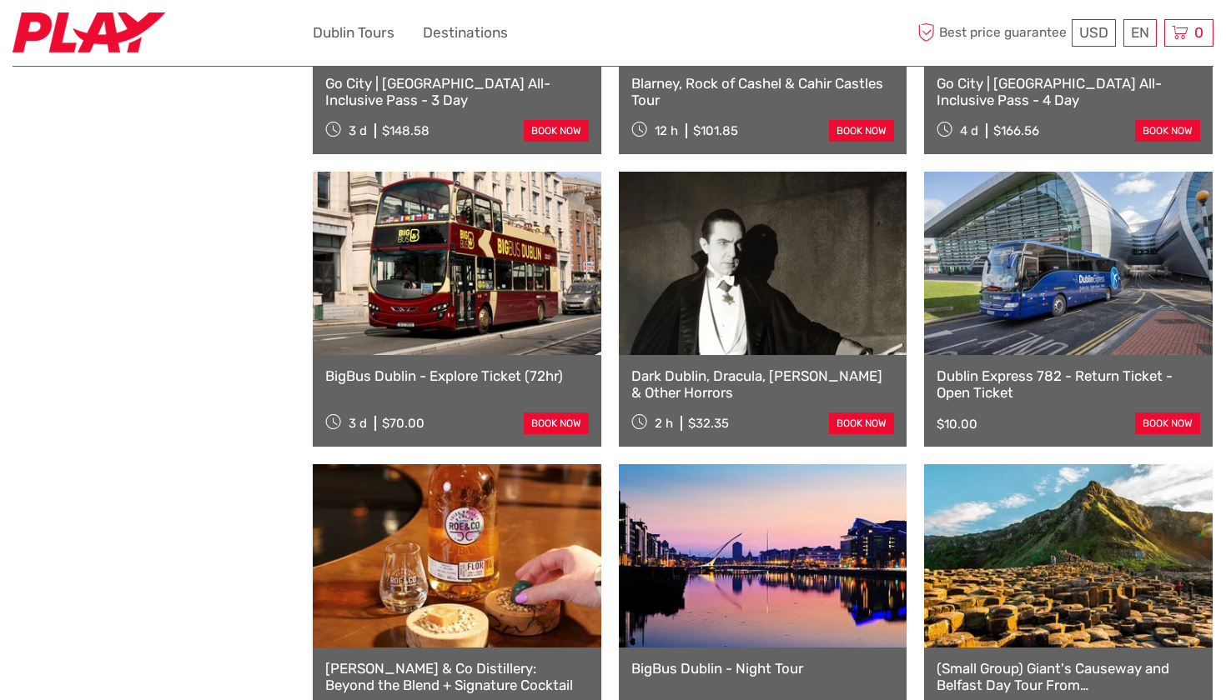
scroll to position [1496, 0]
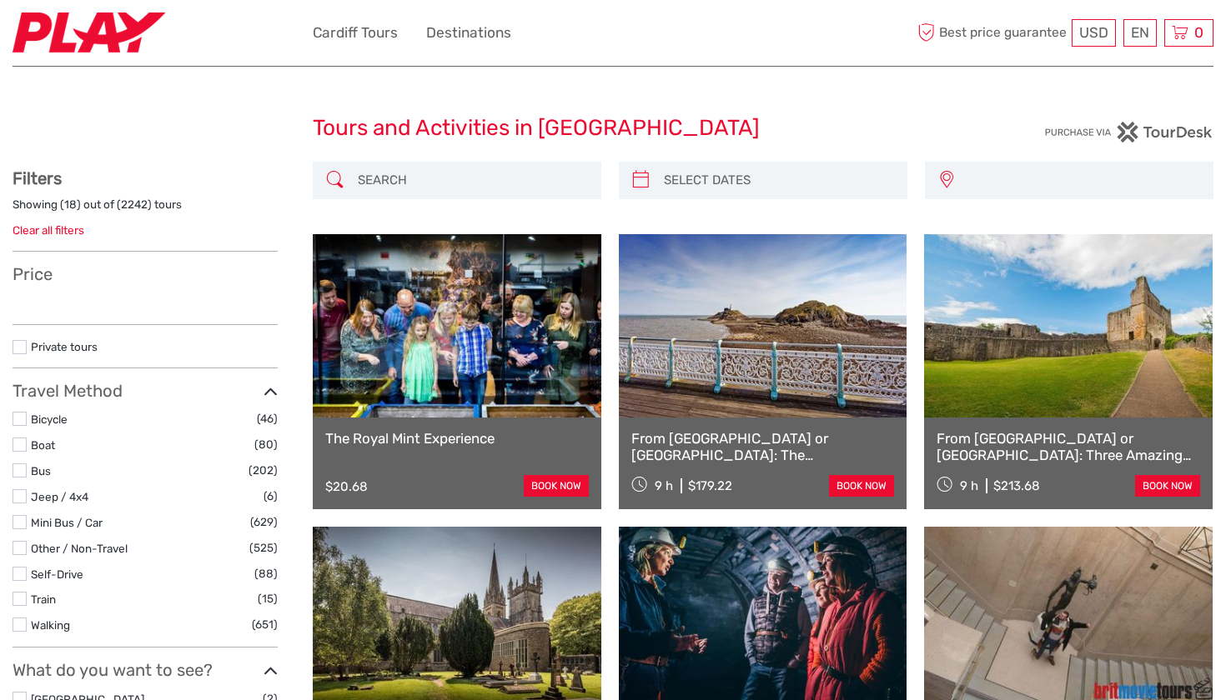
select select
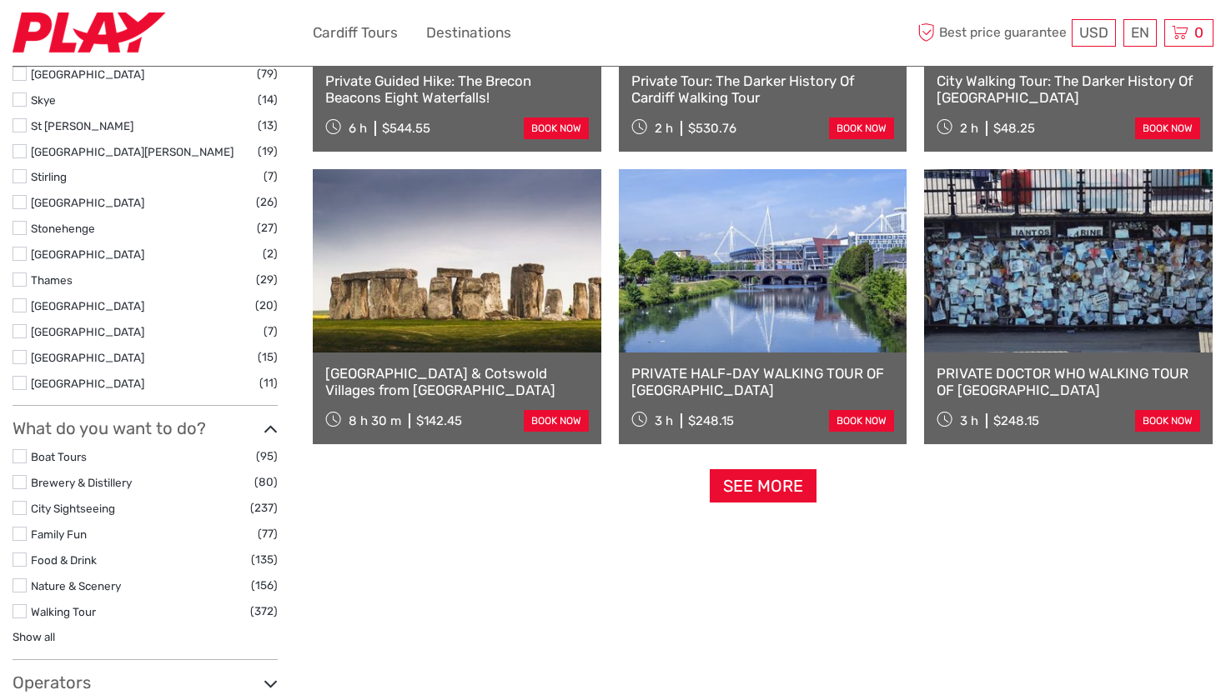
scroll to position [1529, 0]
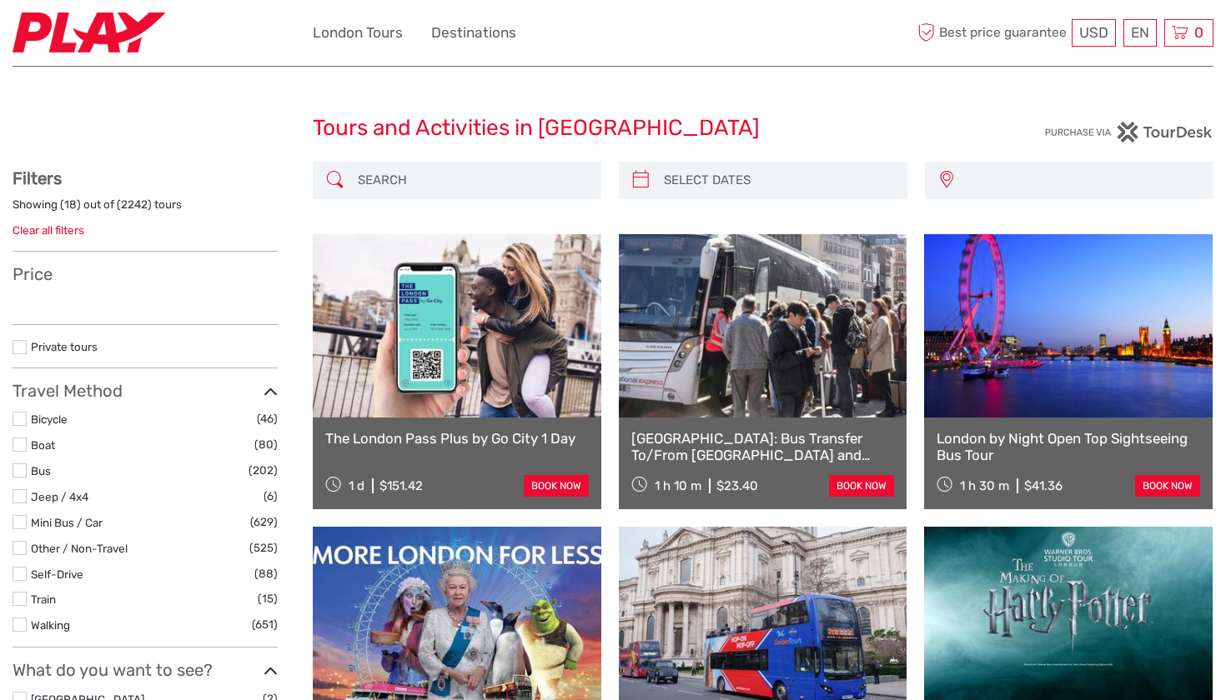
select select
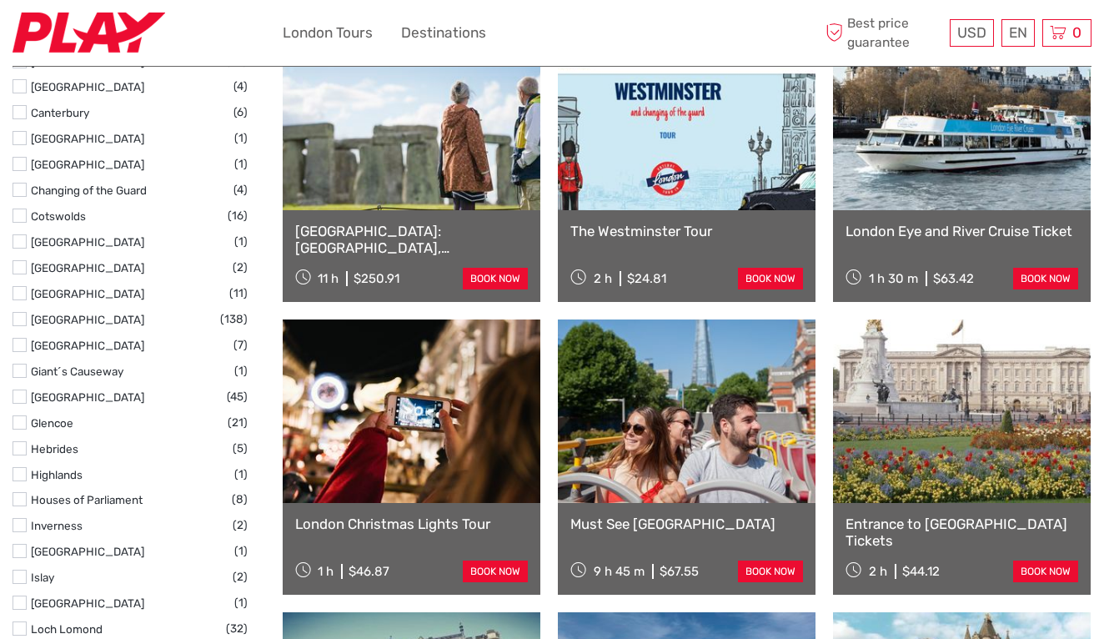
scroll to position [796, 0]
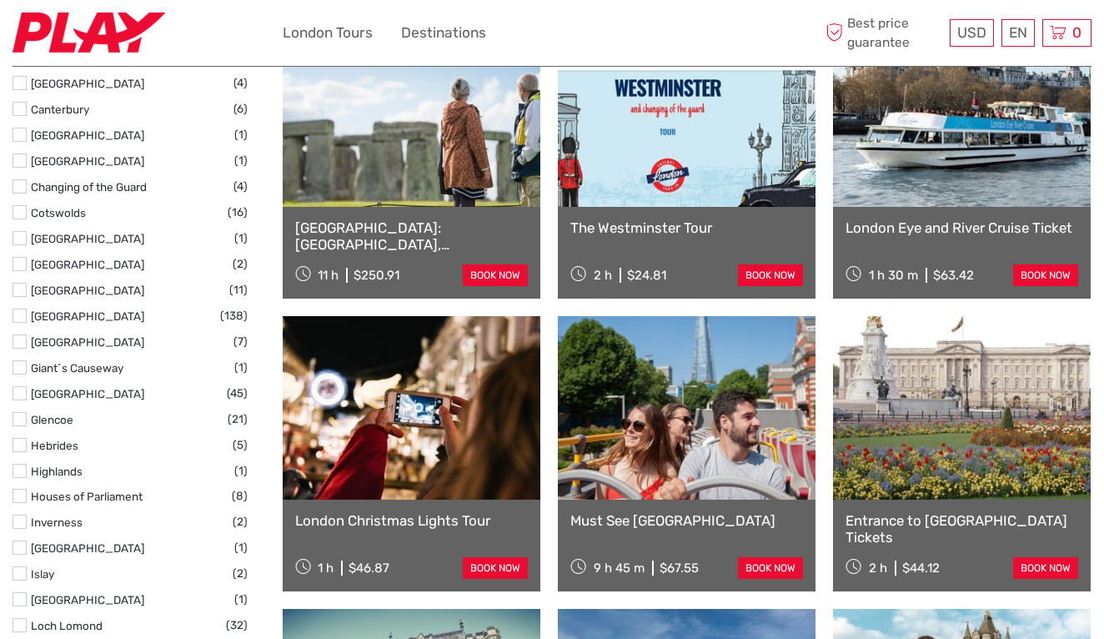
click at [433, 238] on link "[GEOGRAPHIC_DATA]: [GEOGRAPHIC_DATA], [GEOGRAPHIC_DATA] & [GEOGRAPHIC_DATA]" at bounding box center [411, 236] width 233 height 34
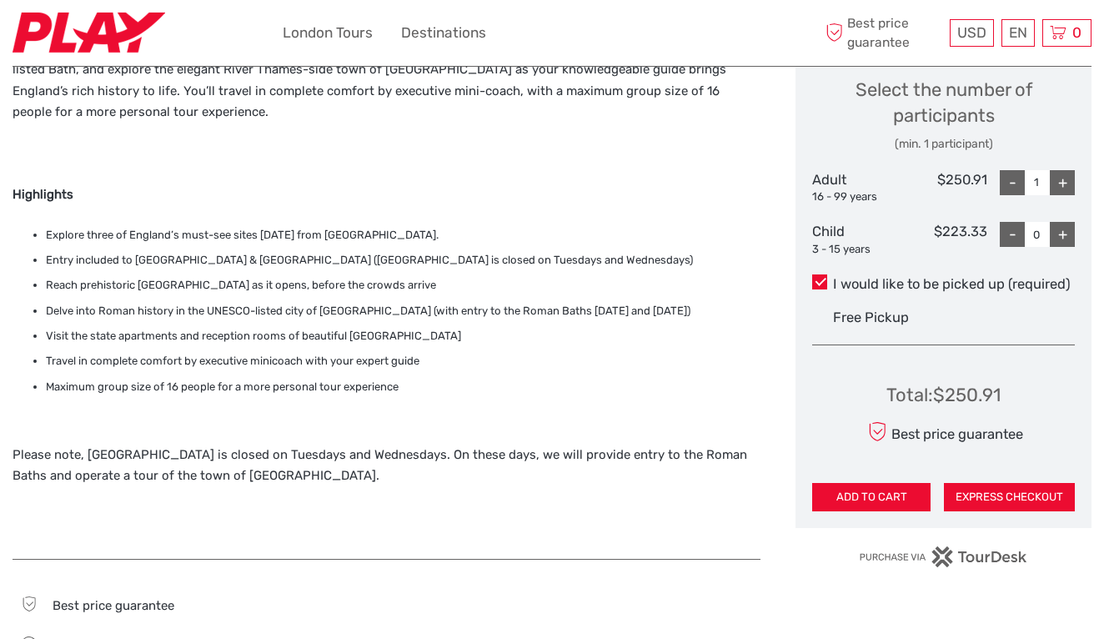
scroll to position [753, 0]
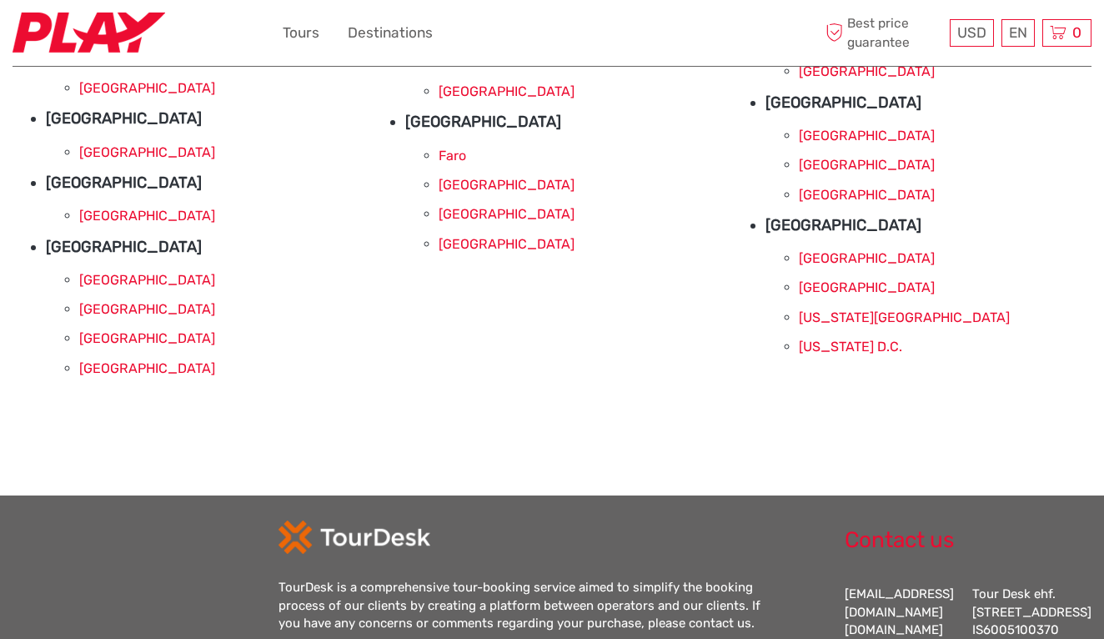
scroll to position [605, 0]
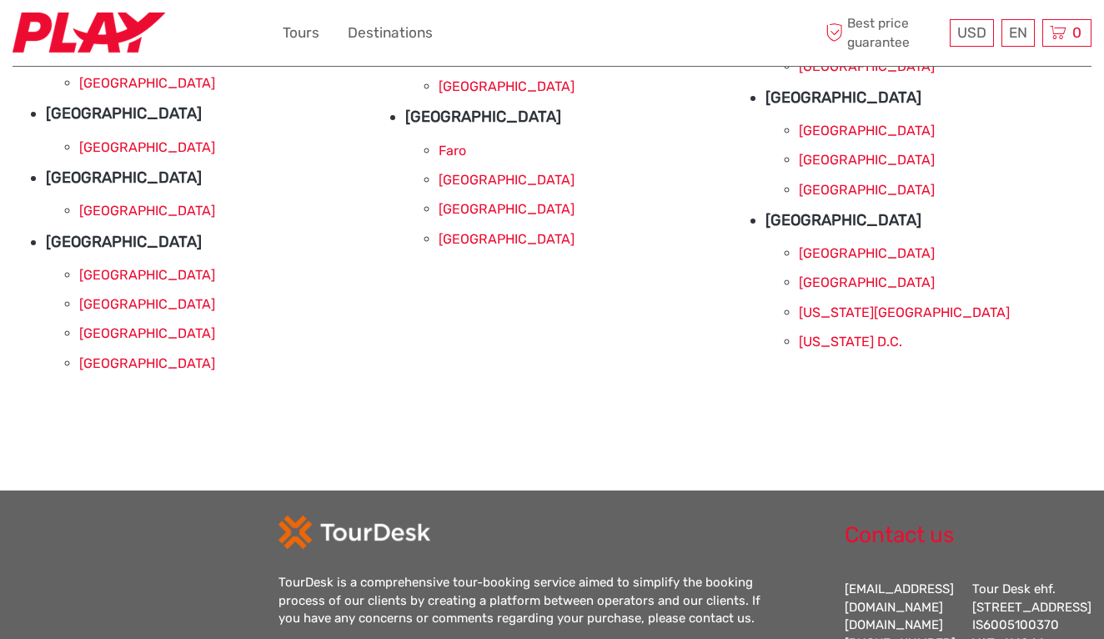
click at [821, 195] on link "[GEOGRAPHIC_DATA]" at bounding box center [867, 190] width 136 height 16
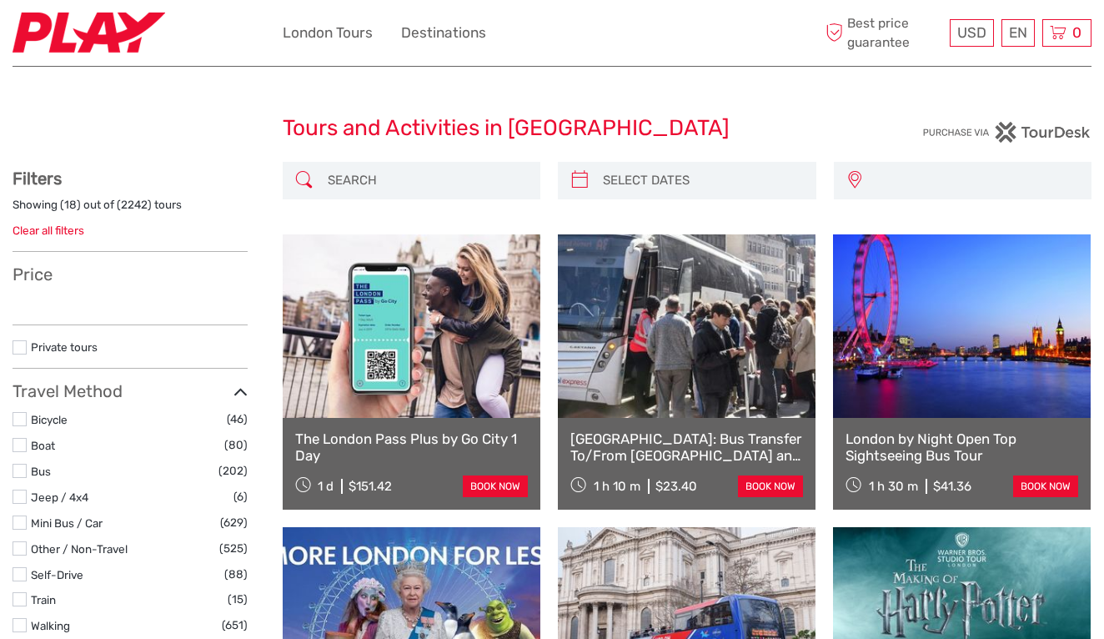
select select
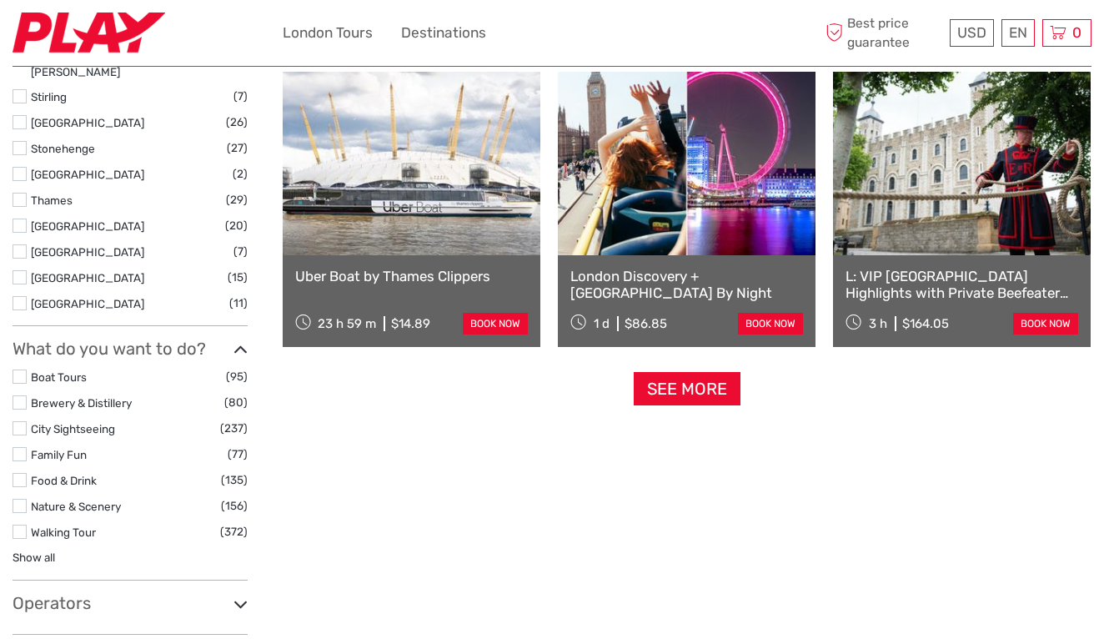
scroll to position [1626, 0]
click at [686, 394] on link "See more" at bounding box center [687, 389] width 107 height 34
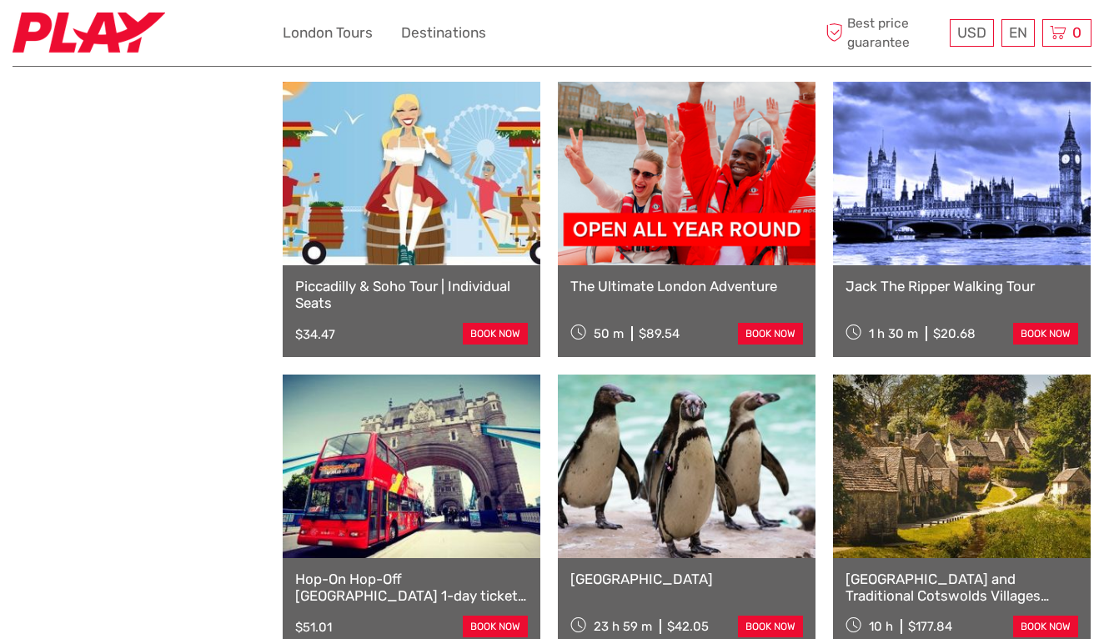
scroll to position [2209, 0]
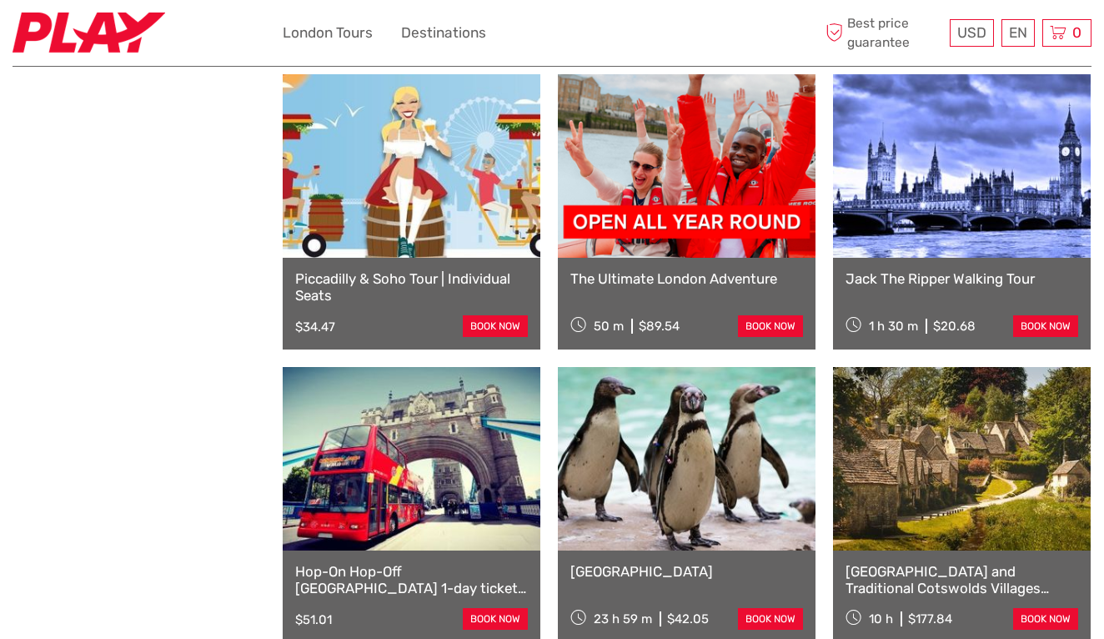
click at [933, 507] on link at bounding box center [962, 458] width 258 height 183
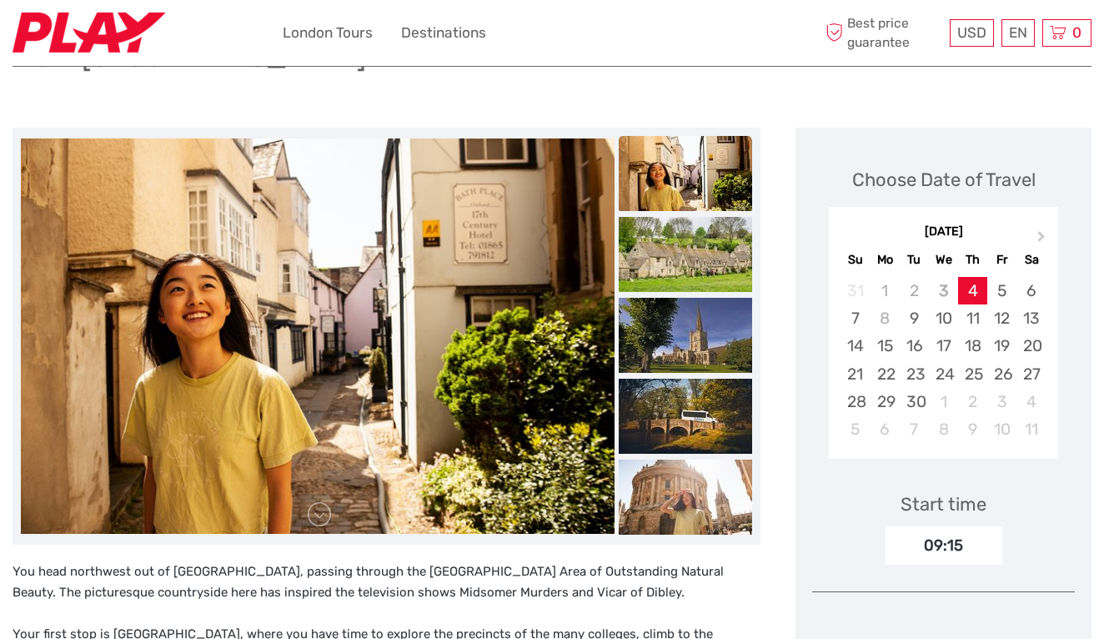
scroll to position [181, 0]
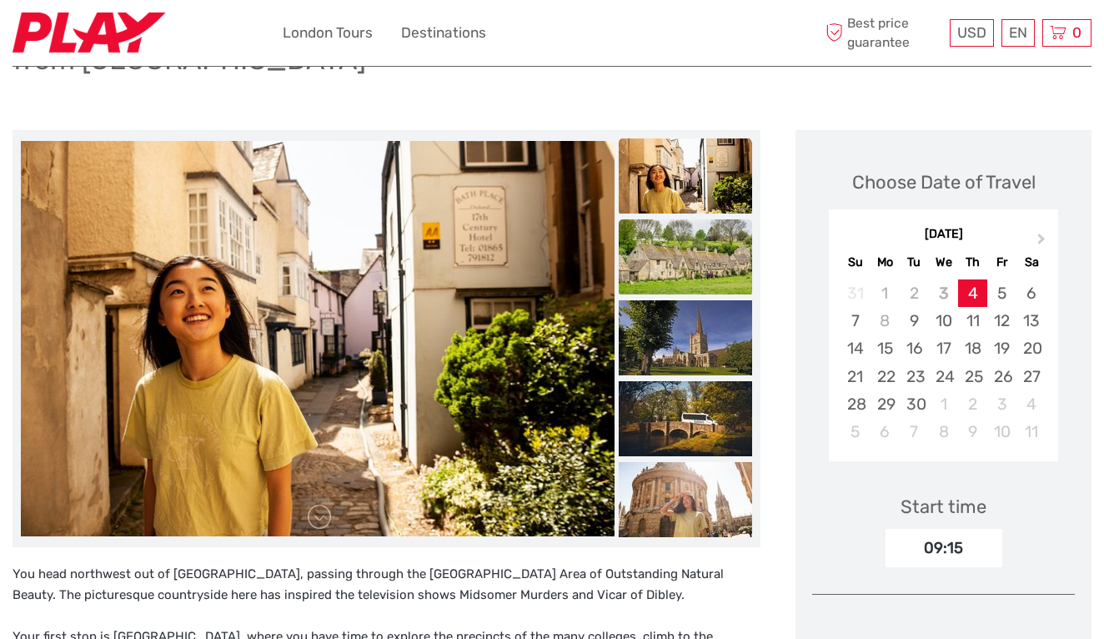
click at [677, 219] on img at bounding box center [685, 256] width 133 height 75
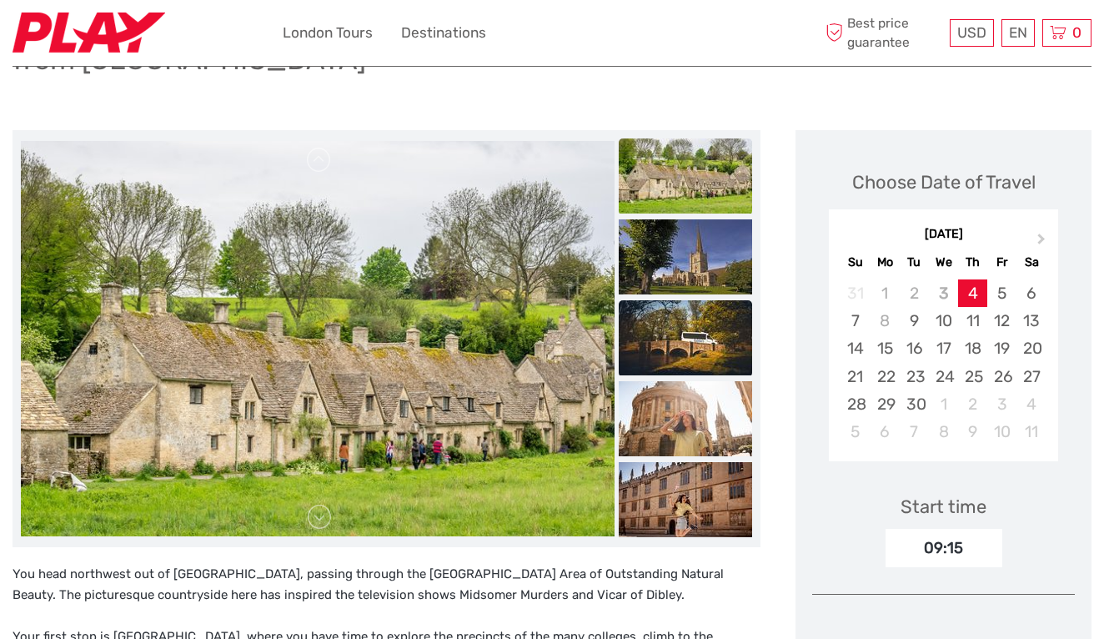
click at [685, 300] on img at bounding box center [685, 337] width 133 height 75
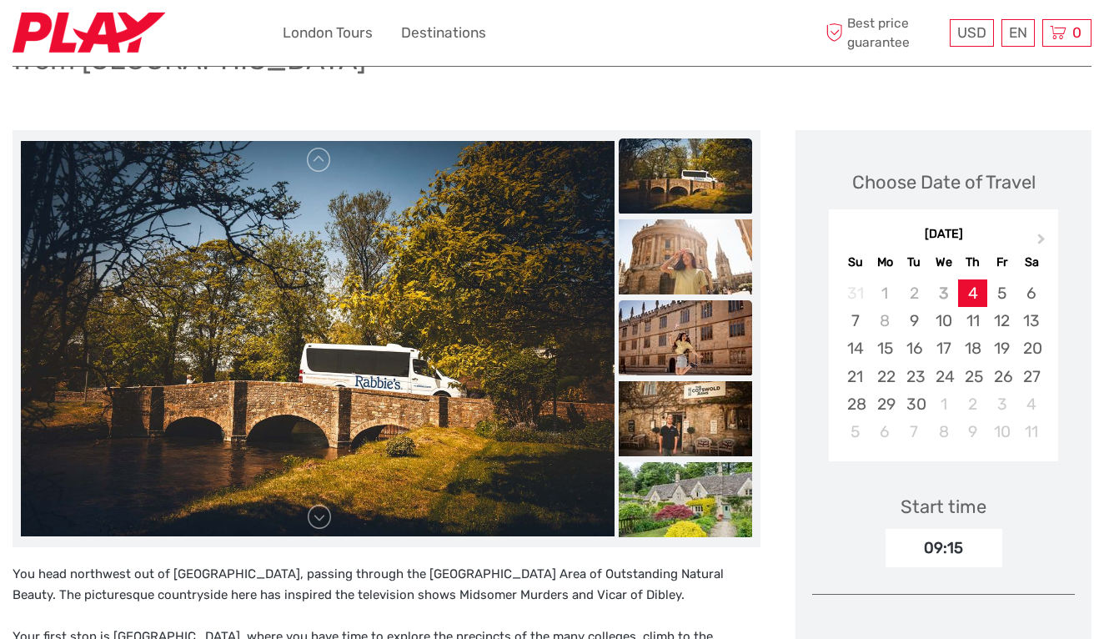
click at [685, 300] on img at bounding box center [685, 337] width 133 height 75
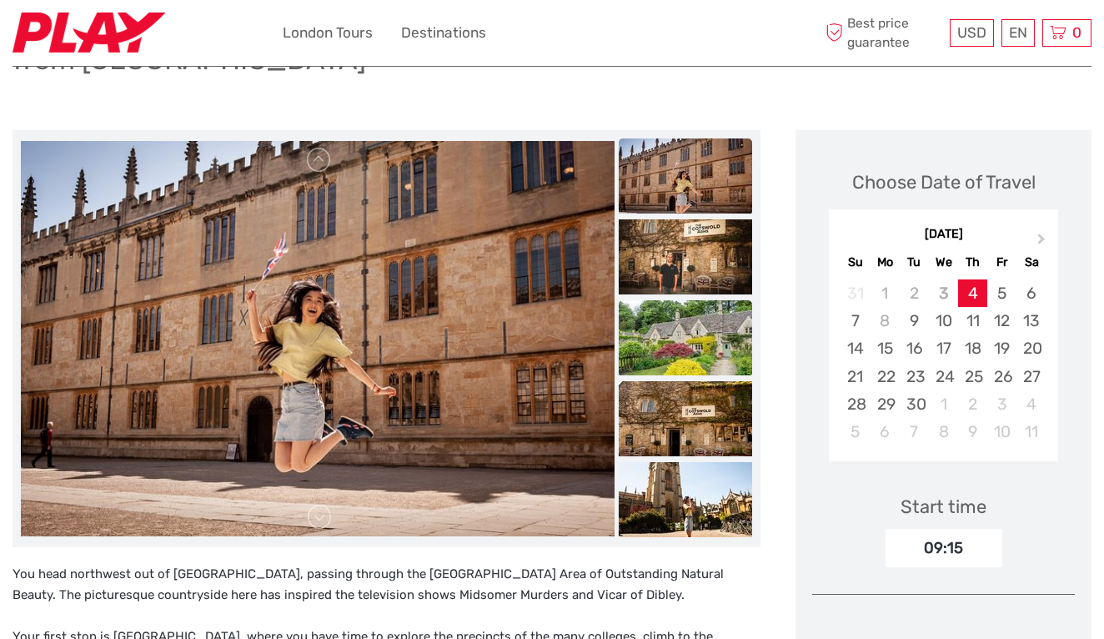
click at [694, 332] on img at bounding box center [685, 337] width 133 height 75
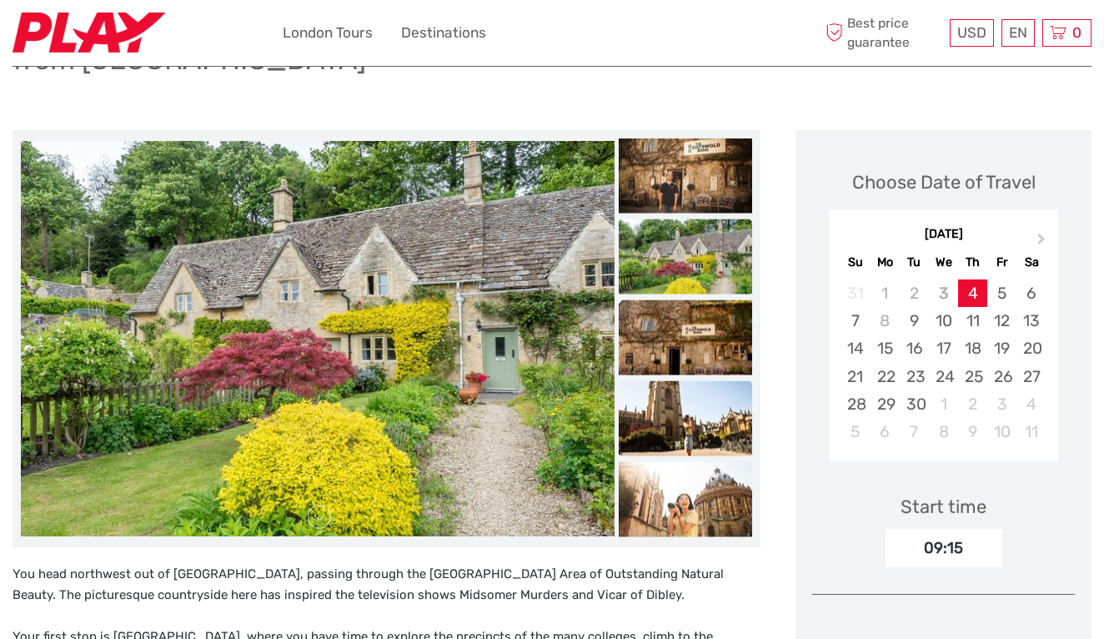
click at [707, 385] on img at bounding box center [685, 417] width 133 height 75
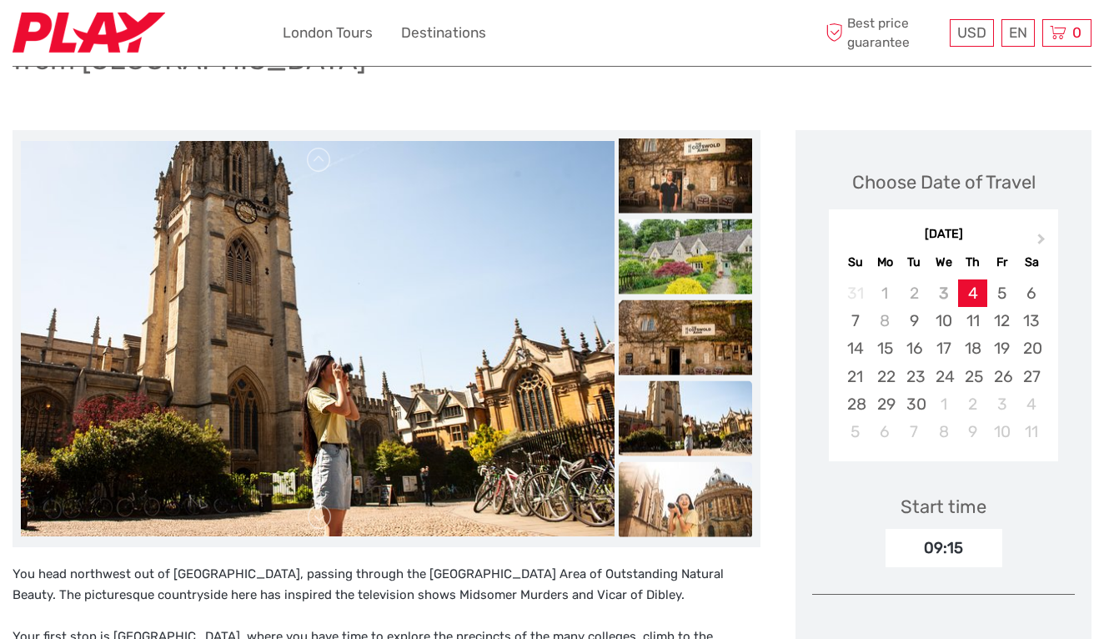
click at [710, 461] on img at bounding box center [685, 498] width 133 height 75
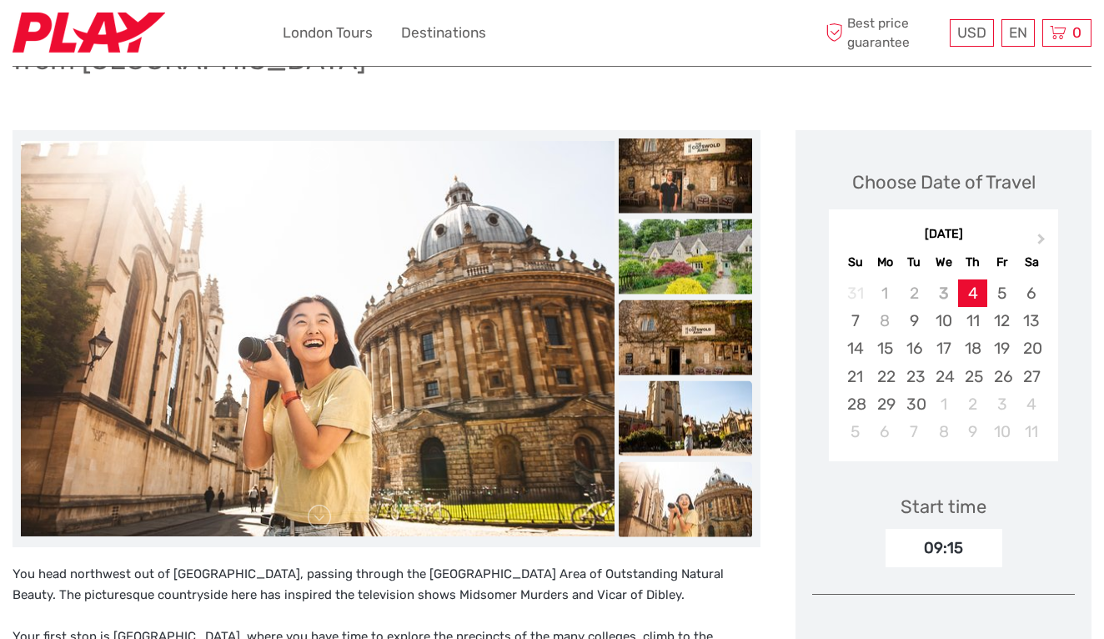
click at [710, 381] on img at bounding box center [685, 417] width 133 height 75
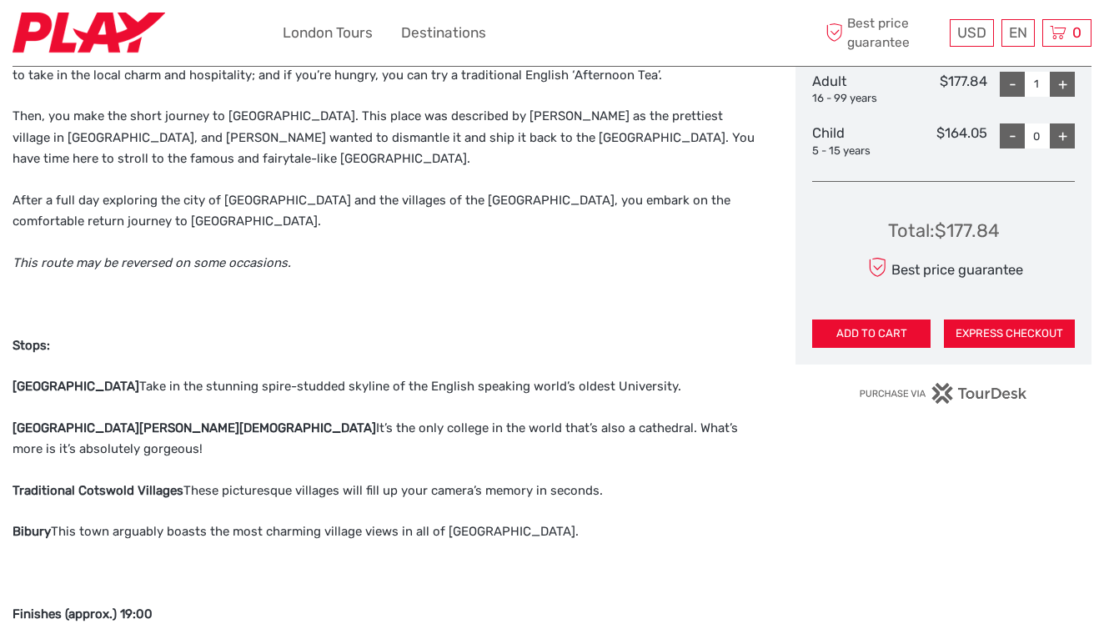
scroll to position [836, 0]
